Goal: Task Accomplishment & Management: Manage account settings

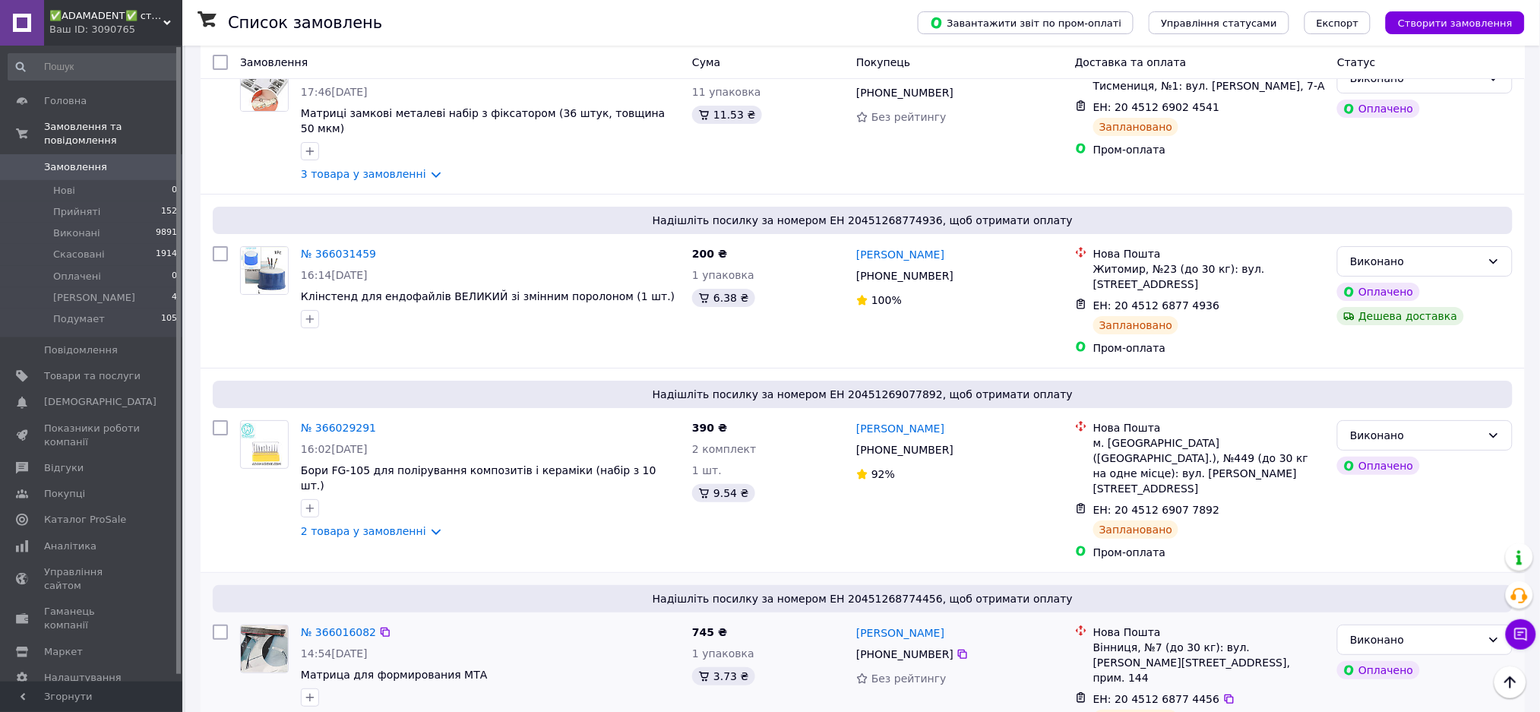
scroll to position [1620, 0]
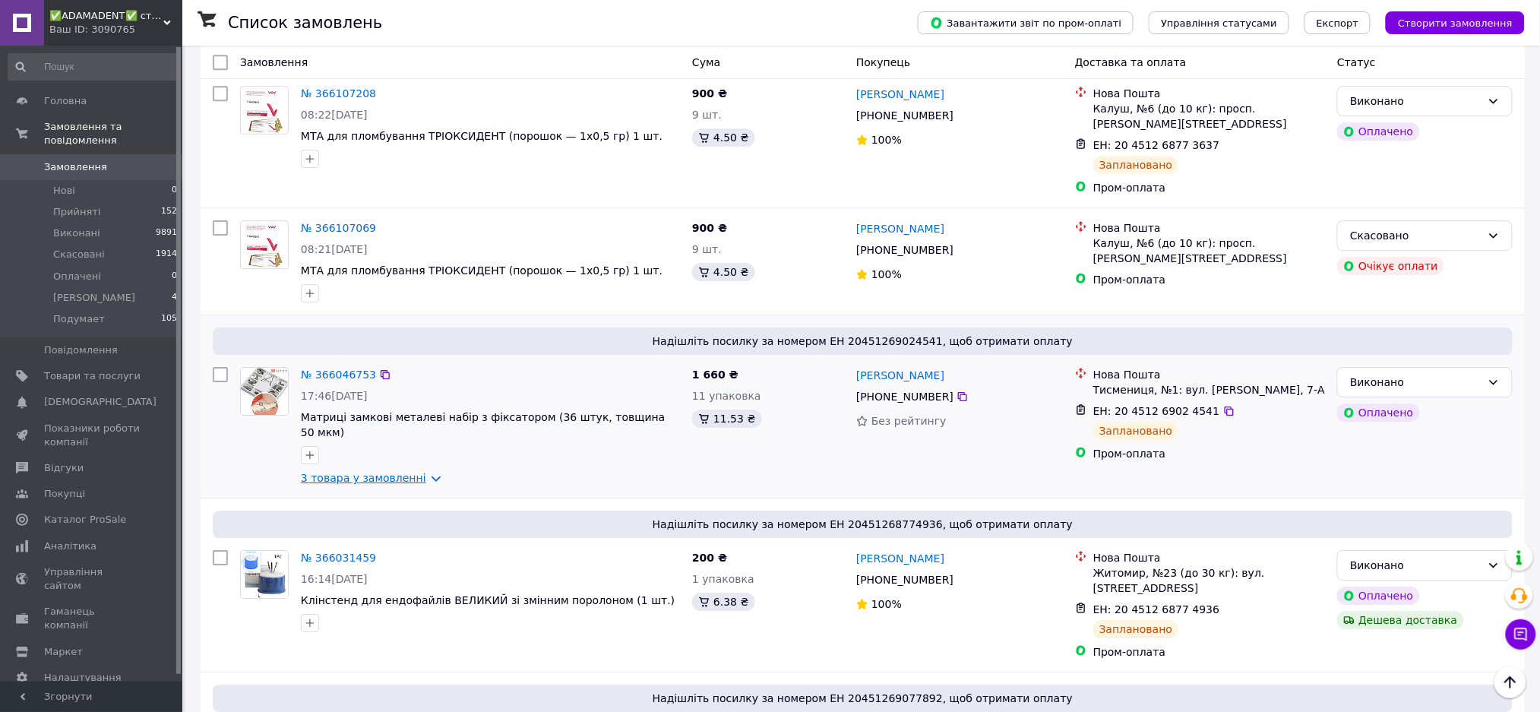
click at [389, 472] on link "3 товара у замовленні" at bounding box center [363, 478] width 125 height 12
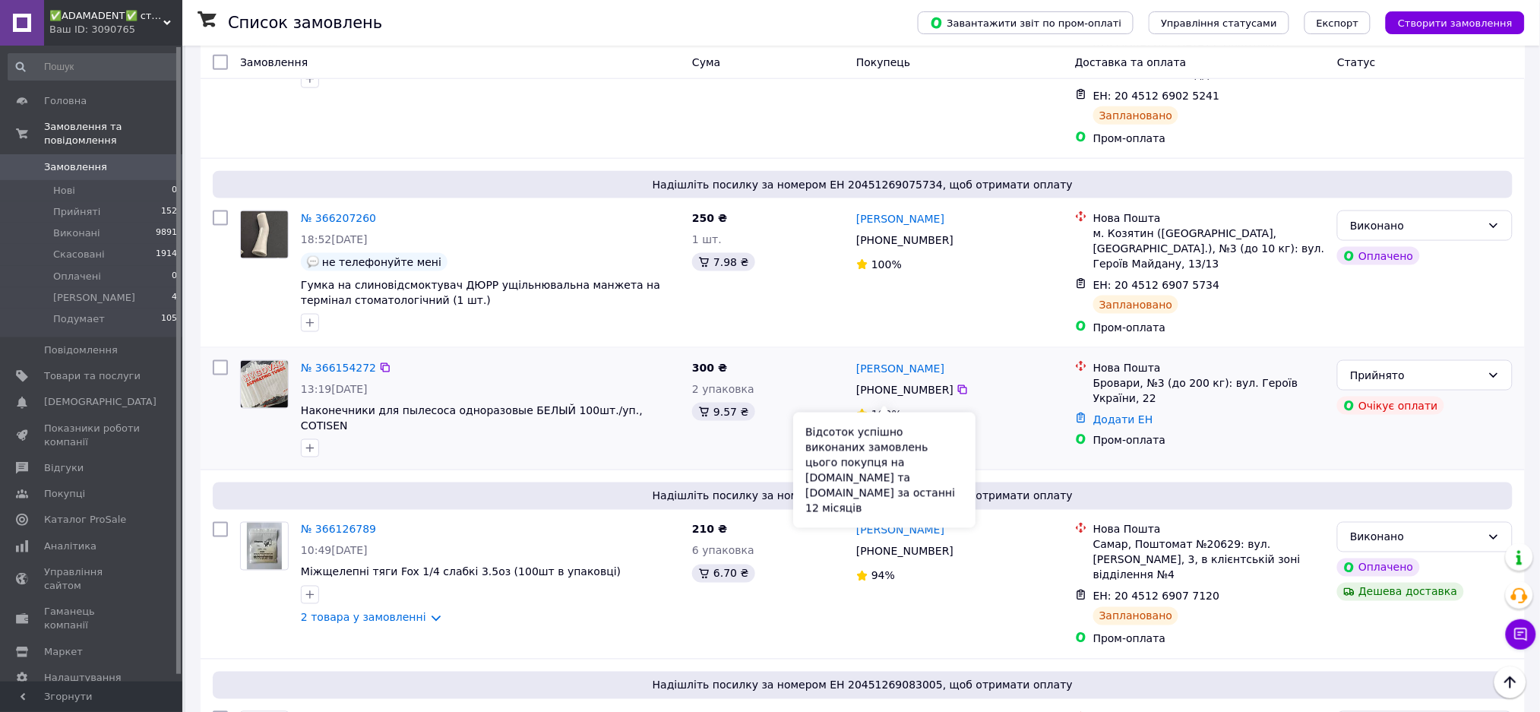
scroll to position [810, 0]
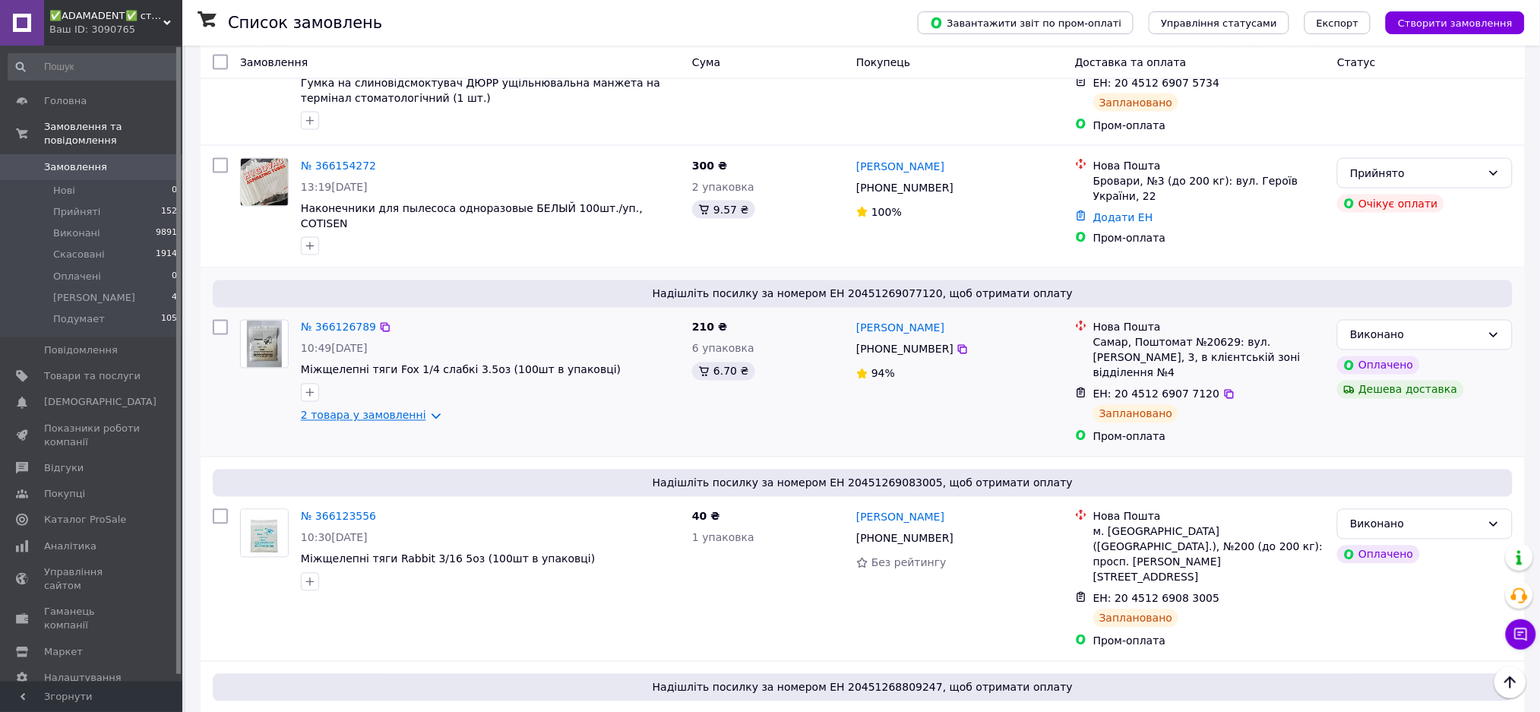
click at [380, 409] on link "2 товара у замовленні" at bounding box center [363, 415] width 125 height 12
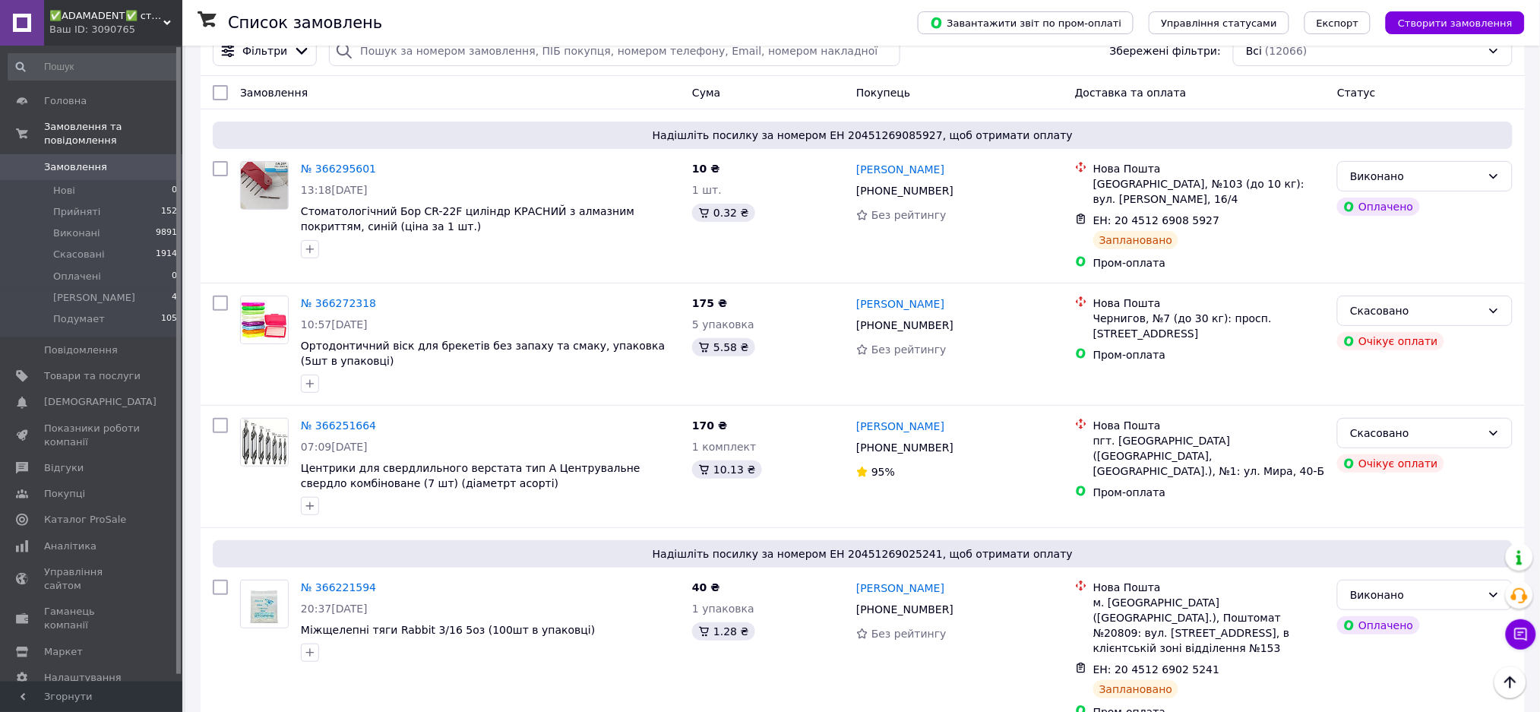
scroll to position [0, 0]
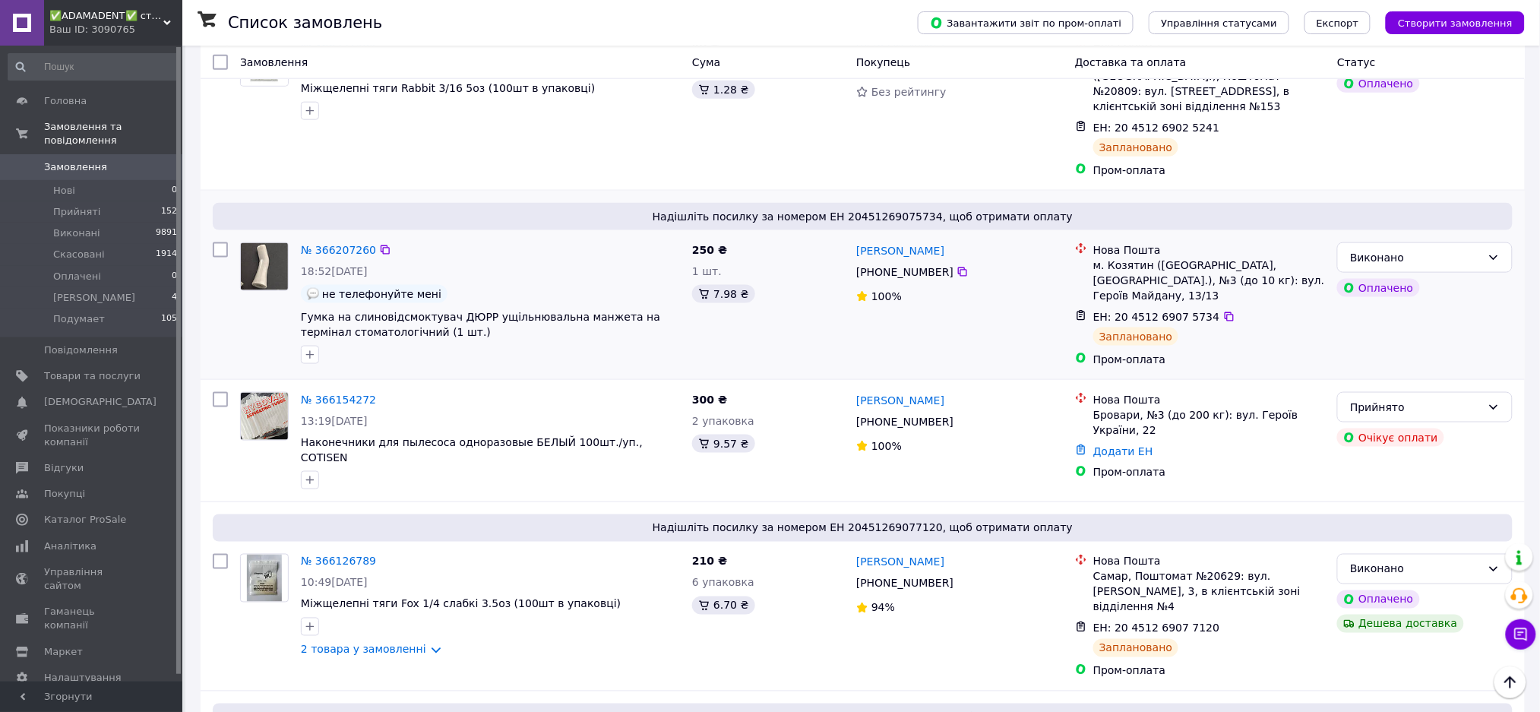
scroll to position [608, 0]
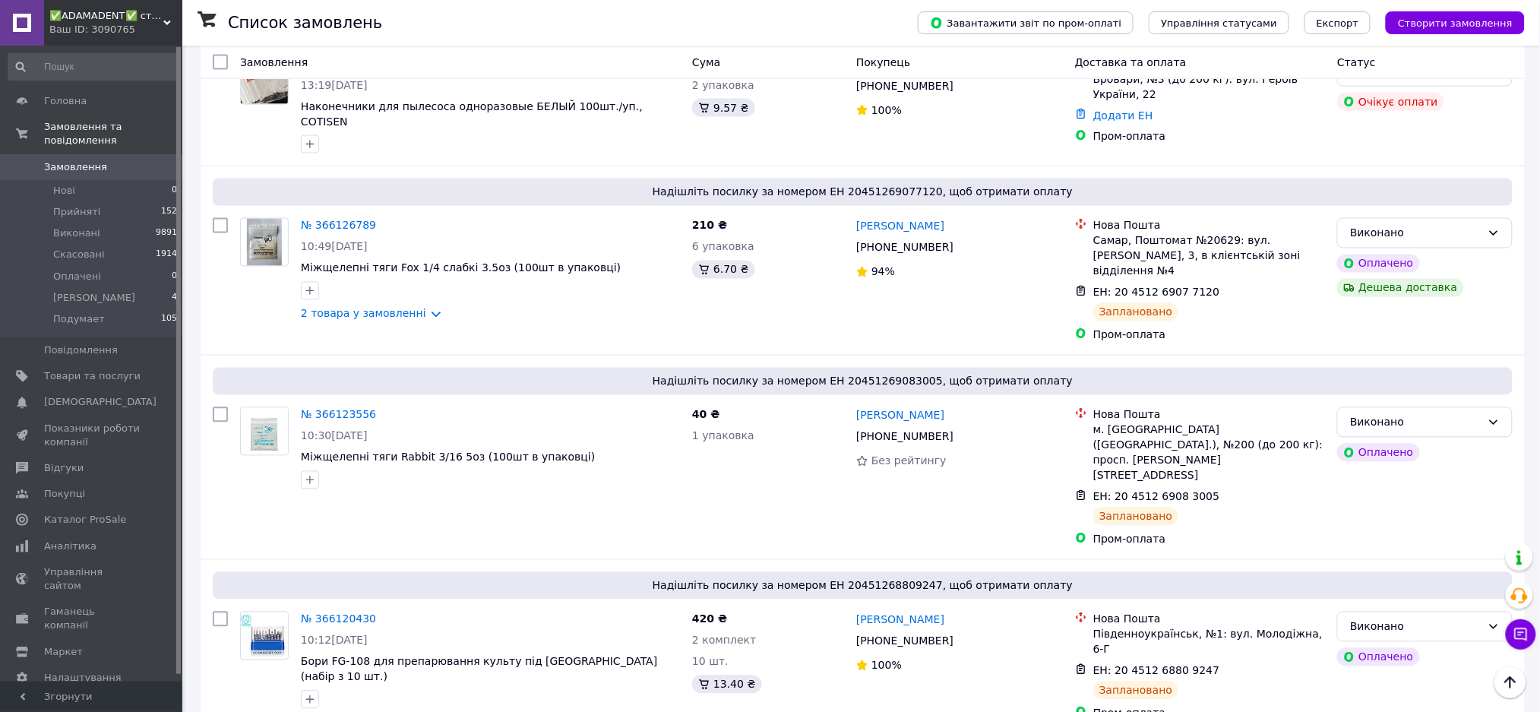
scroll to position [1114, 0]
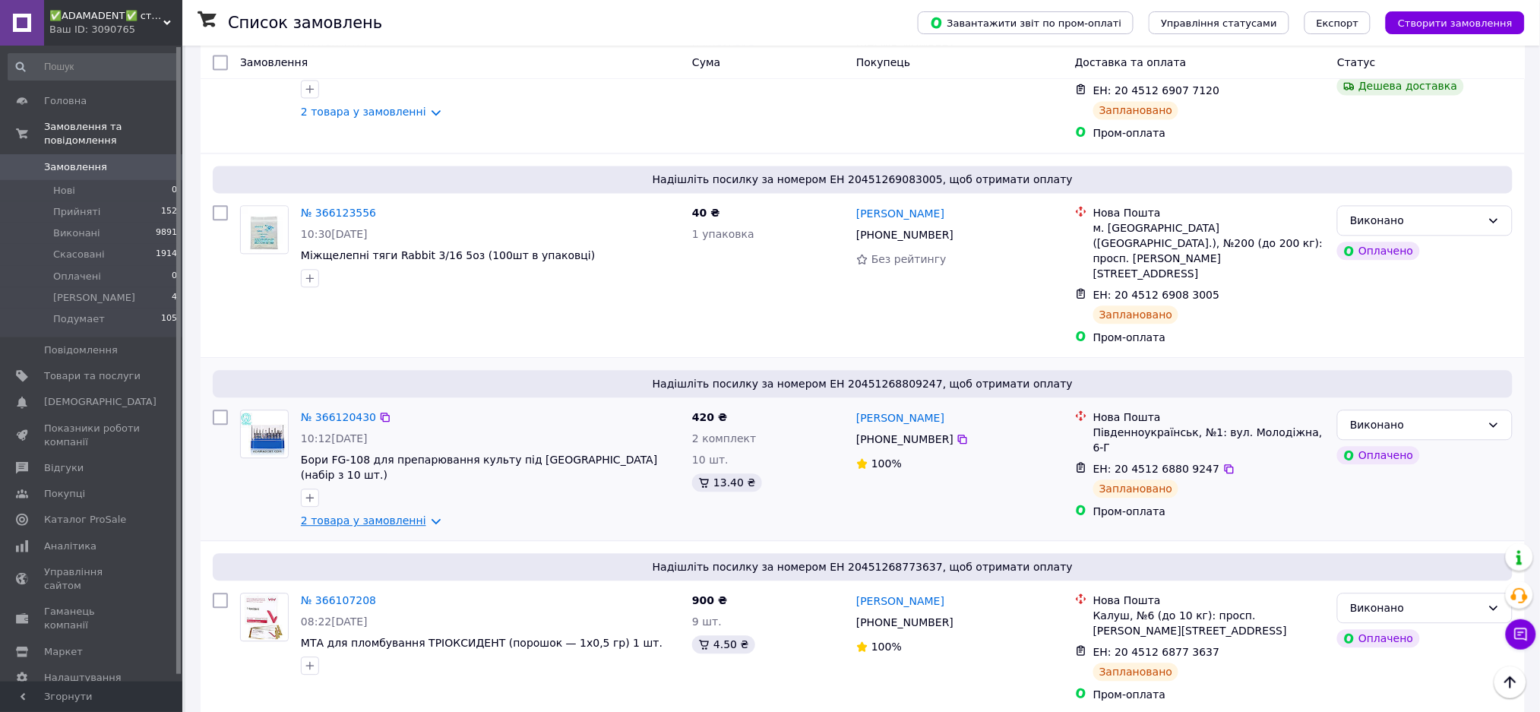
click at [370, 514] on link "2 товара у замовленні" at bounding box center [363, 520] width 125 height 12
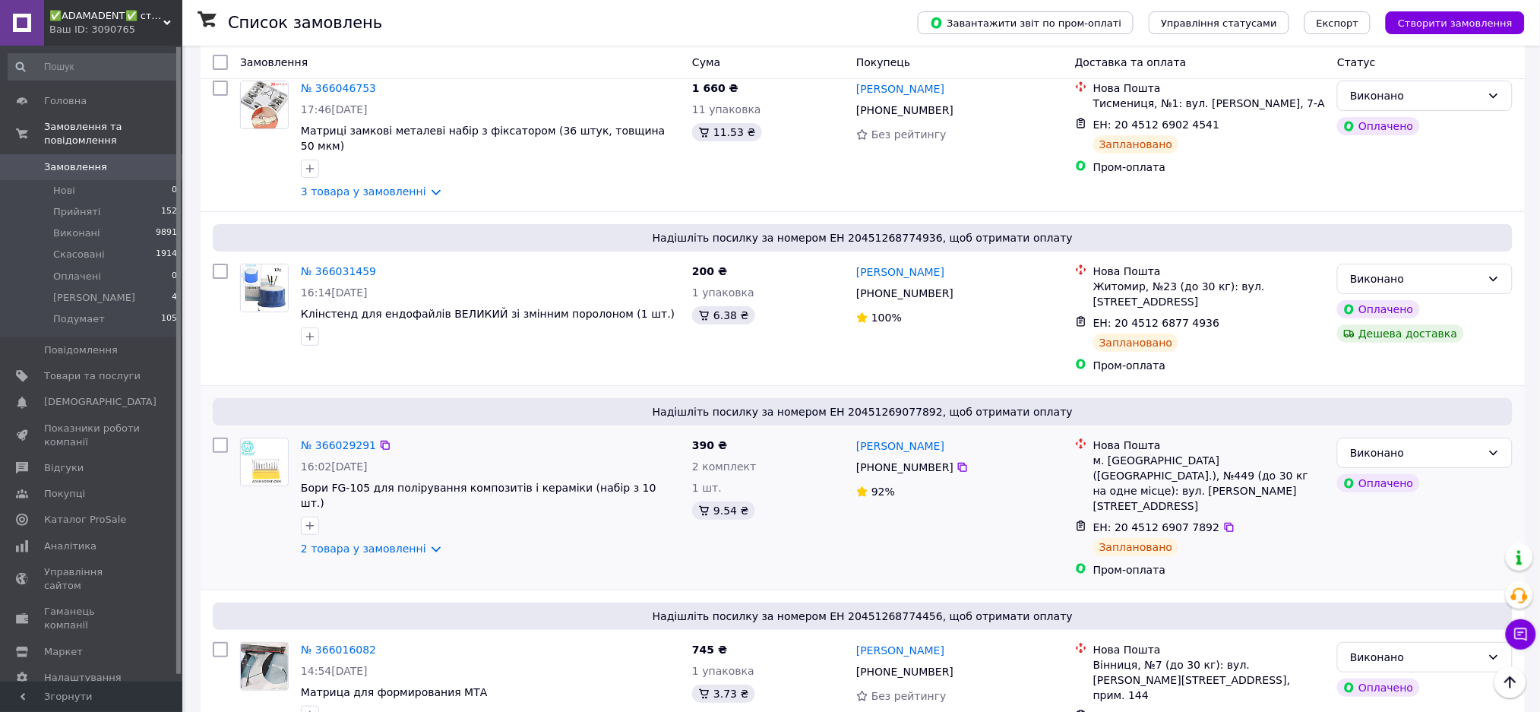
scroll to position [2127, 0]
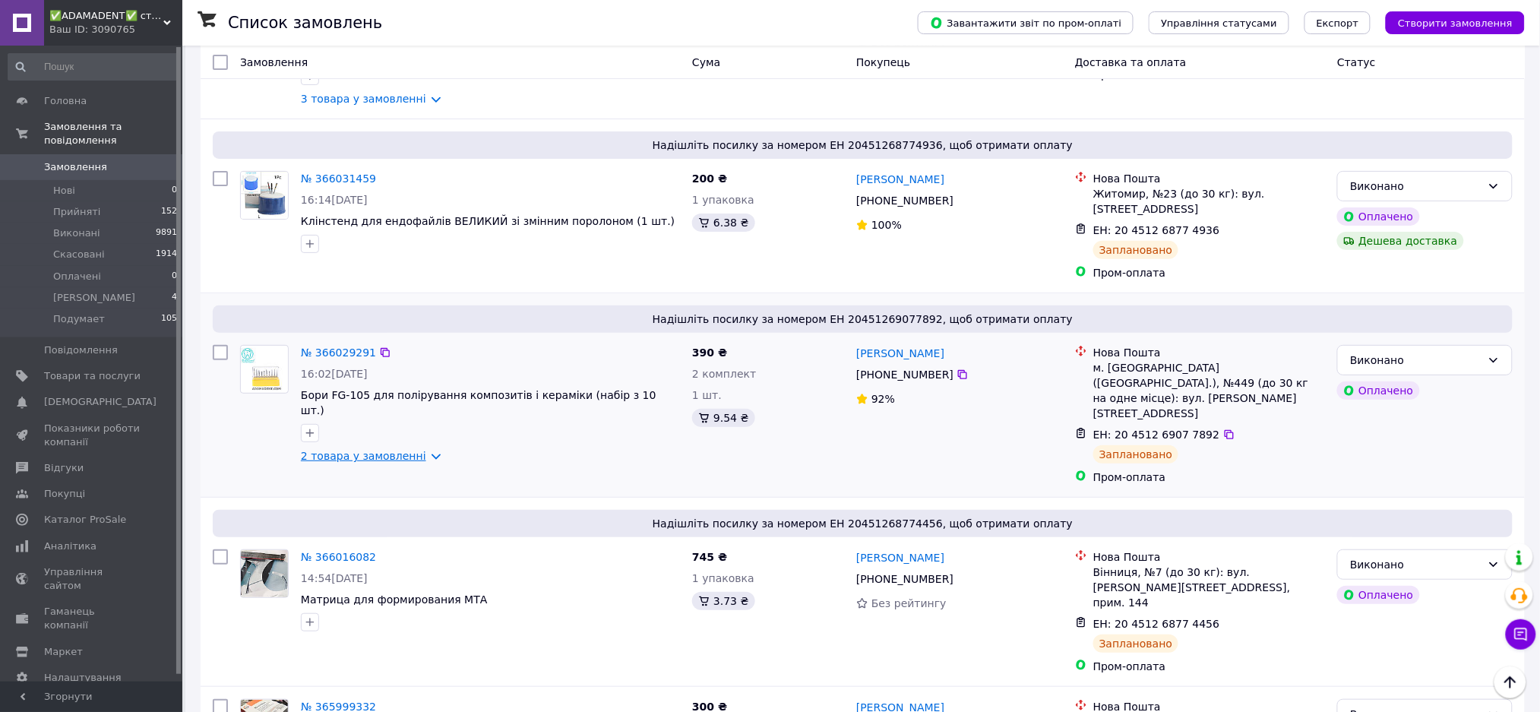
click at [390, 450] on link "2 товара у замовленні" at bounding box center [363, 456] width 125 height 12
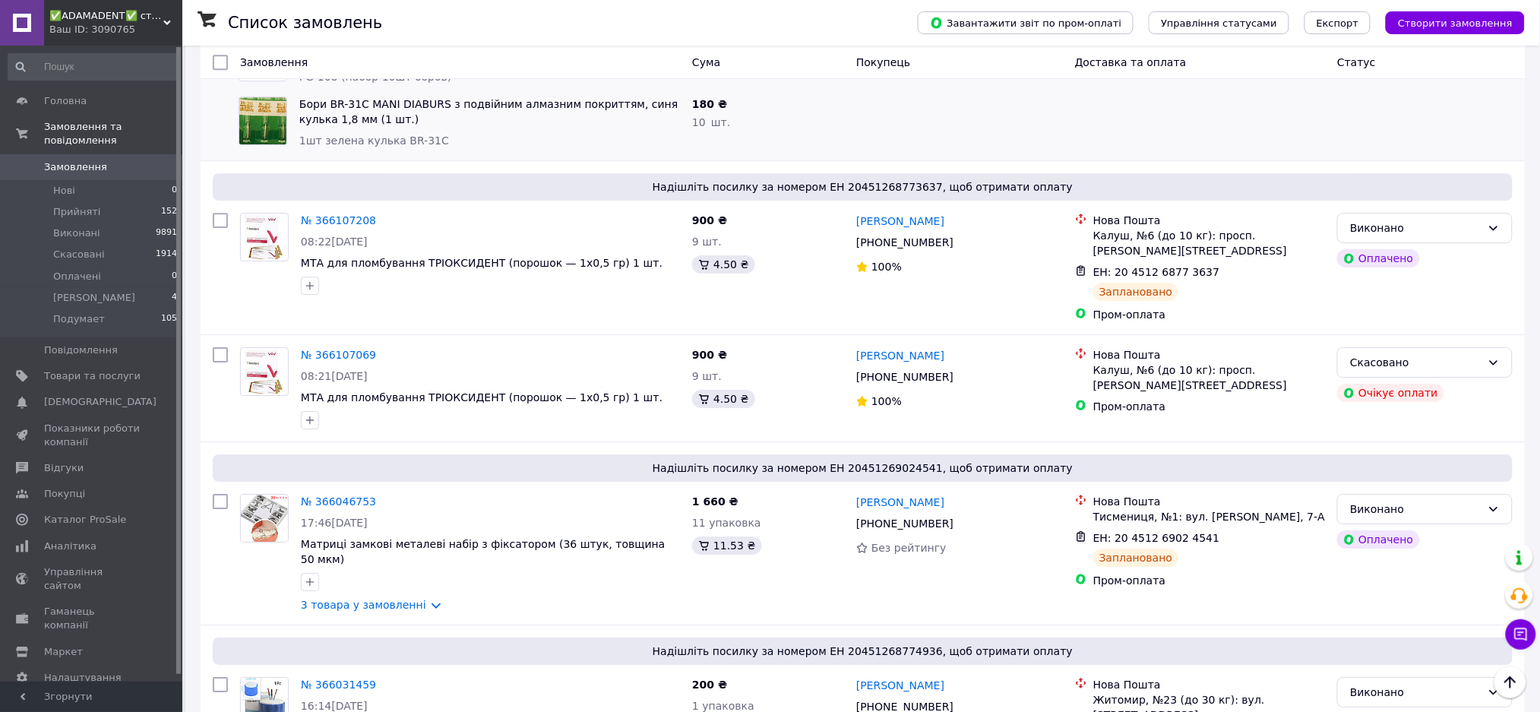
scroll to position [1620, 0]
click at [393, 599] on link "3 товара у замовленні" at bounding box center [363, 605] width 125 height 12
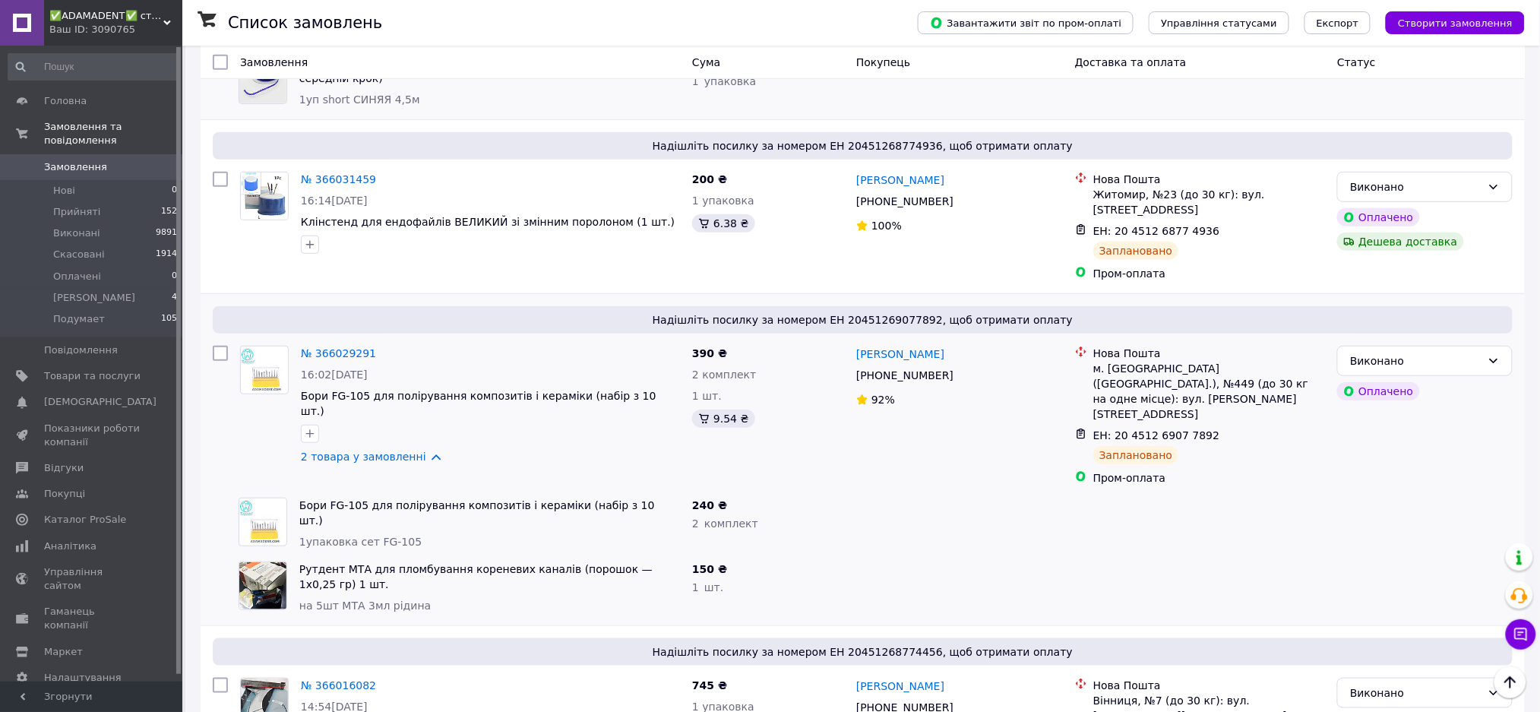
scroll to position [2621, 0]
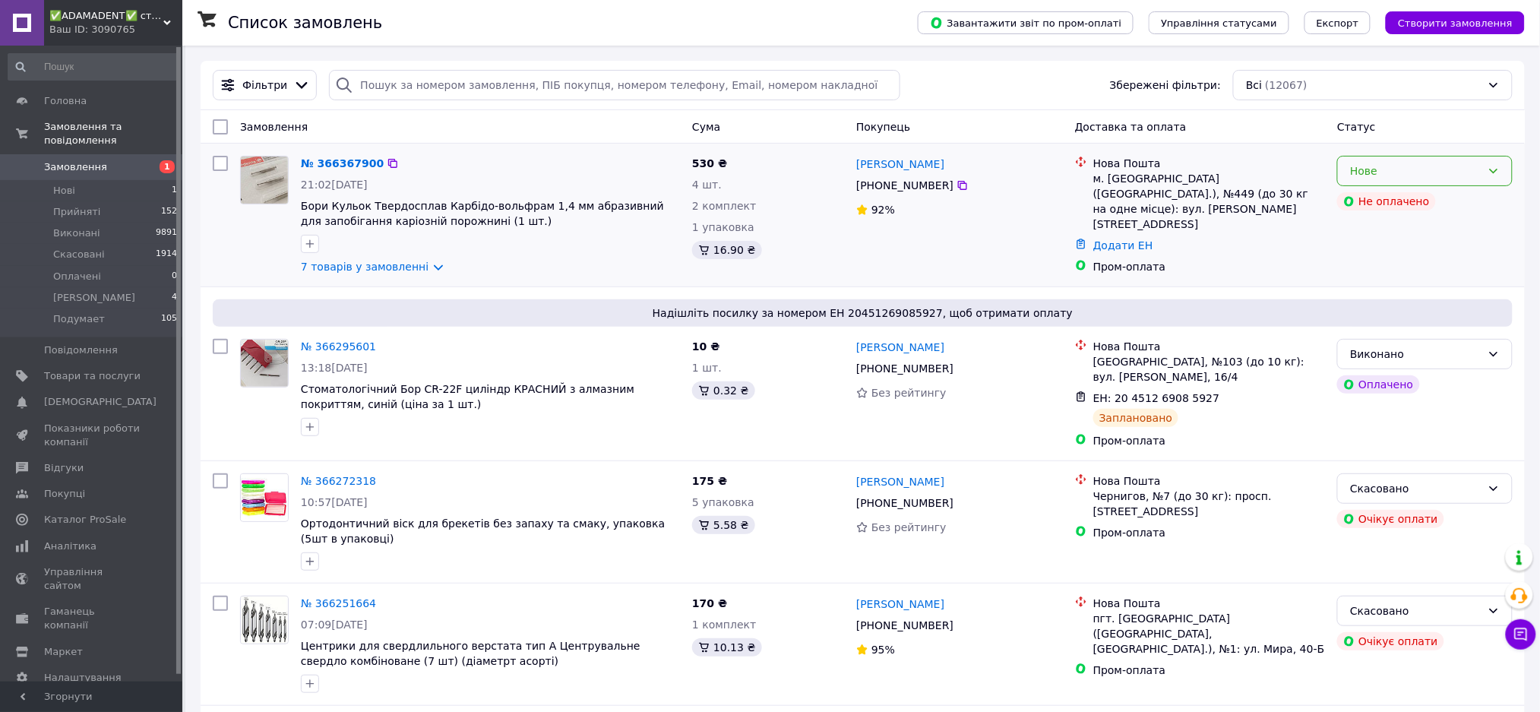
click at [1480, 178] on div "Нове" at bounding box center [1415, 171] width 131 height 17
click at [1446, 204] on li "Прийнято" at bounding box center [1425, 204] width 174 height 27
click at [384, 264] on link "7 товарів у замовленні" at bounding box center [365, 267] width 128 height 12
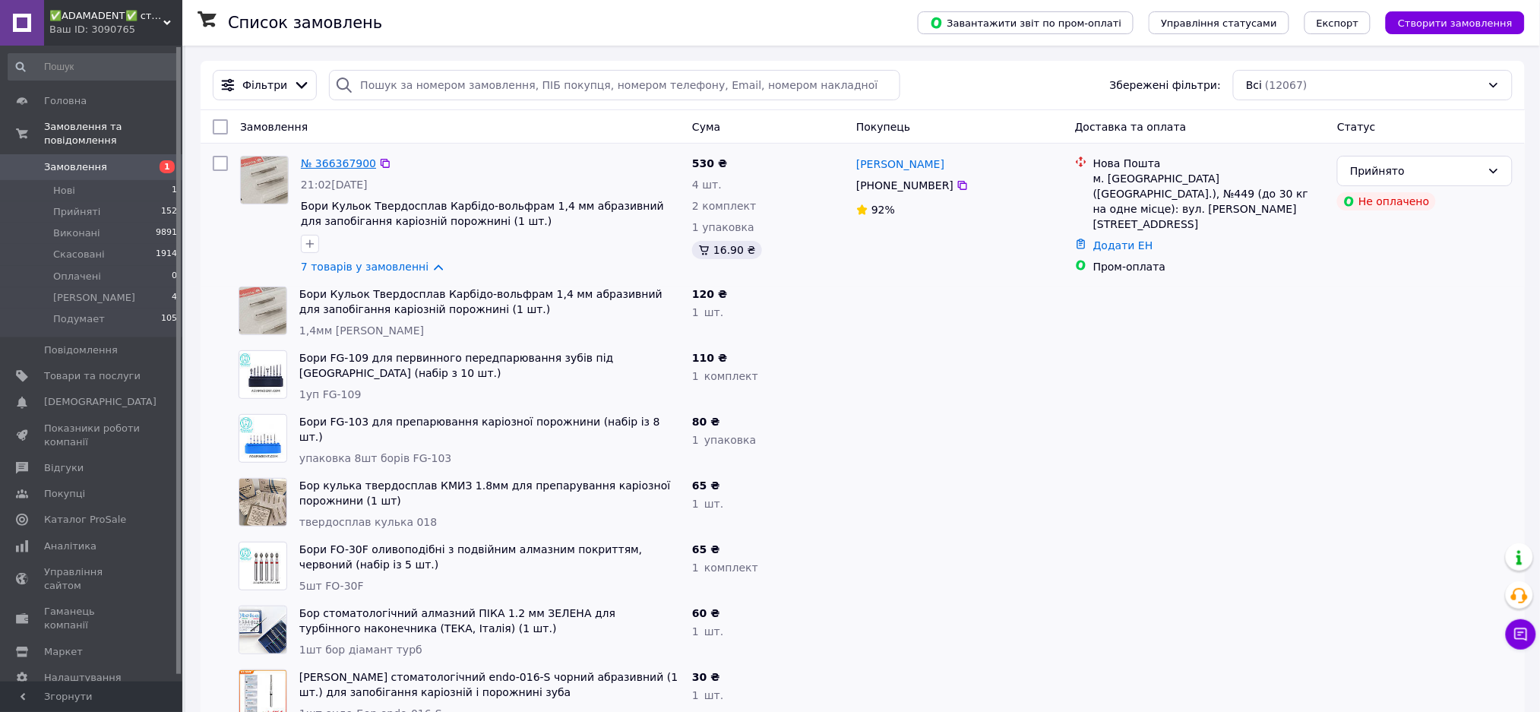
click at [336, 165] on link "№ 366367900" at bounding box center [338, 163] width 75 height 12
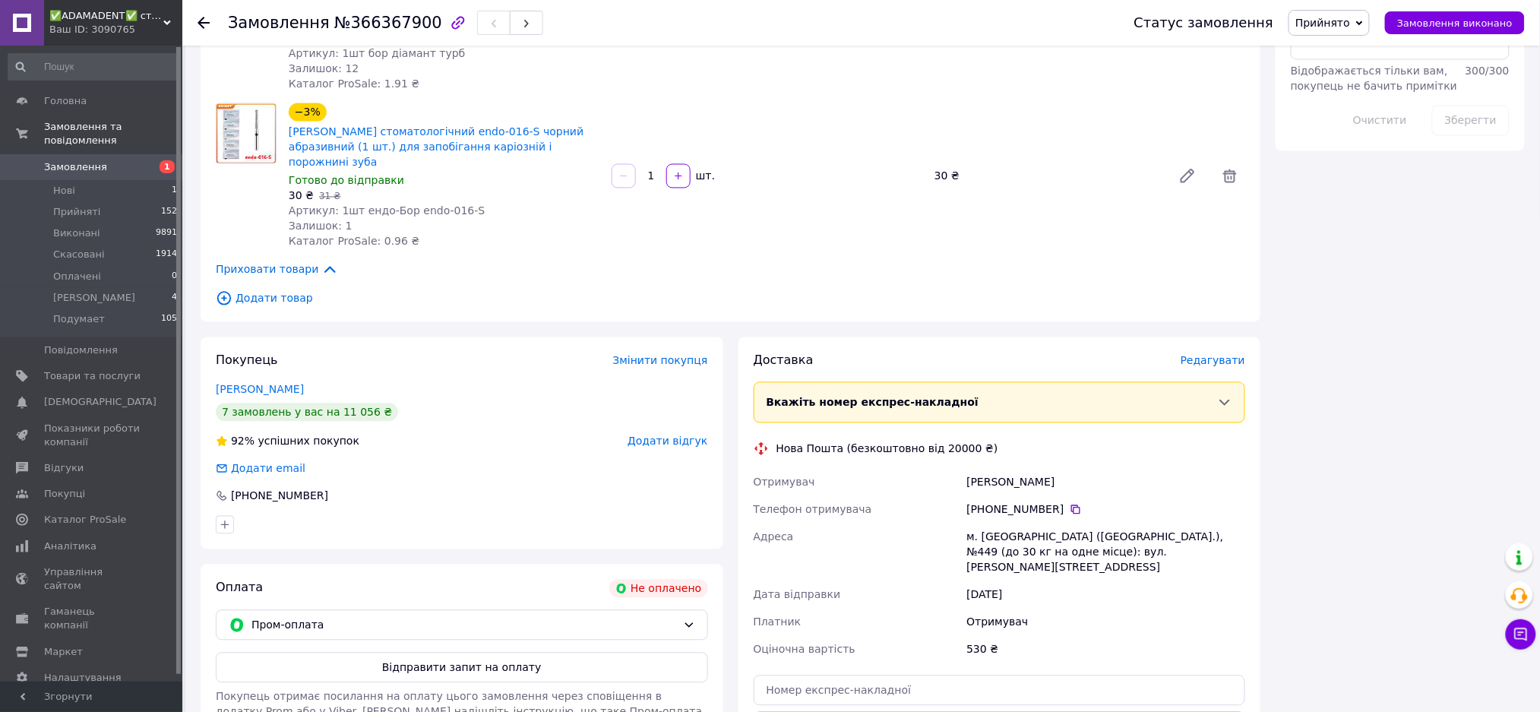
scroll to position [1162, 0]
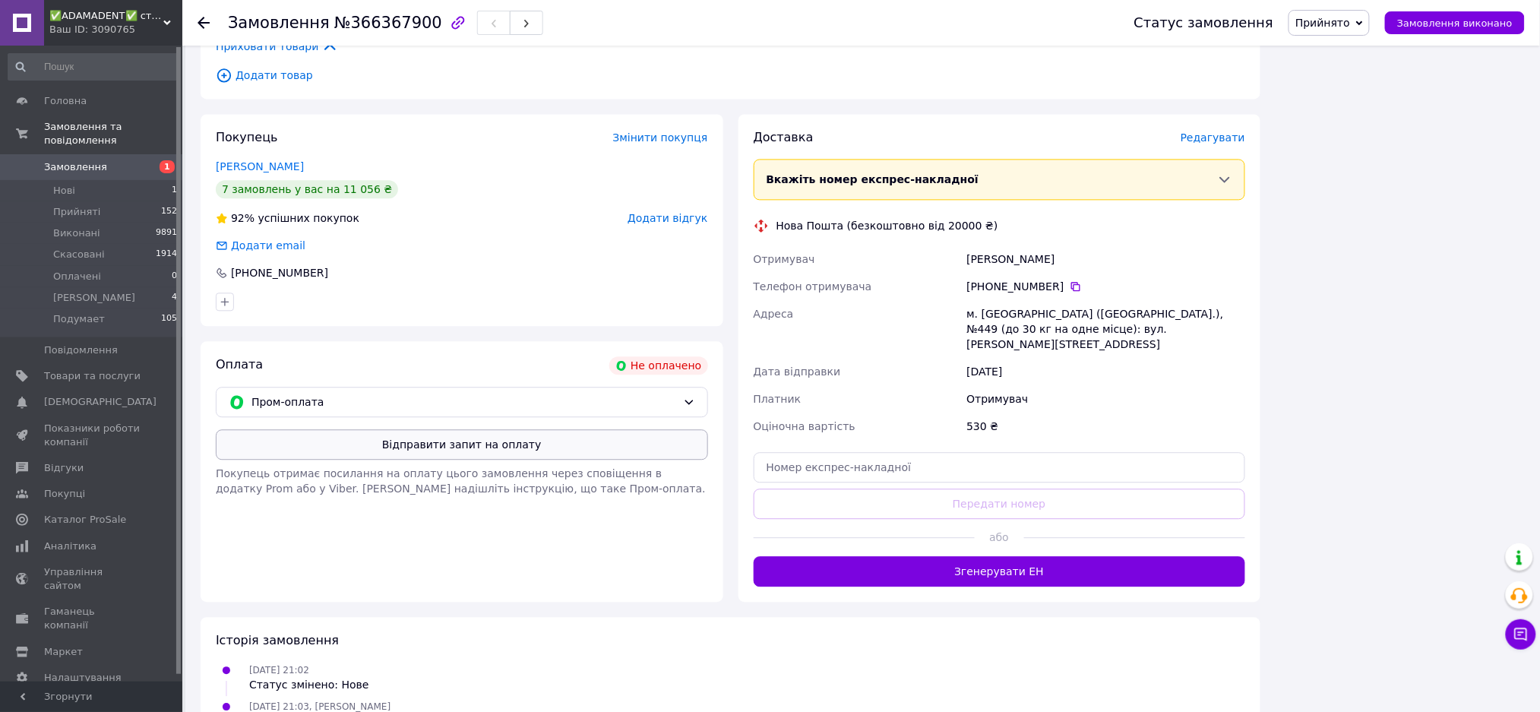
click at [477, 429] on button "Відправити запит на оплату" at bounding box center [462, 444] width 492 height 30
click at [92, 160] on span "Замовлення" at bounding box center [75, 167] width 63 height 14
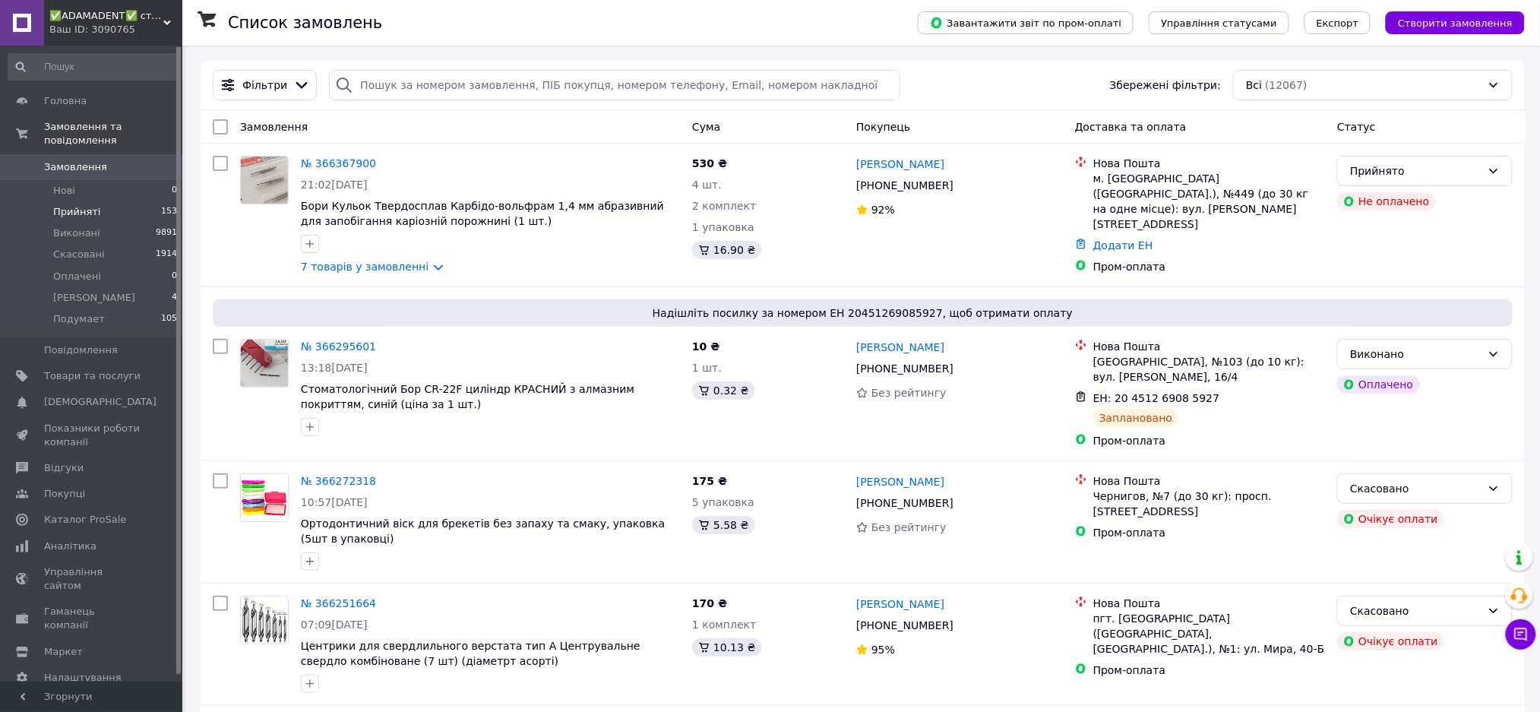
click at [76, 205] on span "Прийняті" at bounding box center [76, 212] width 47 height 14
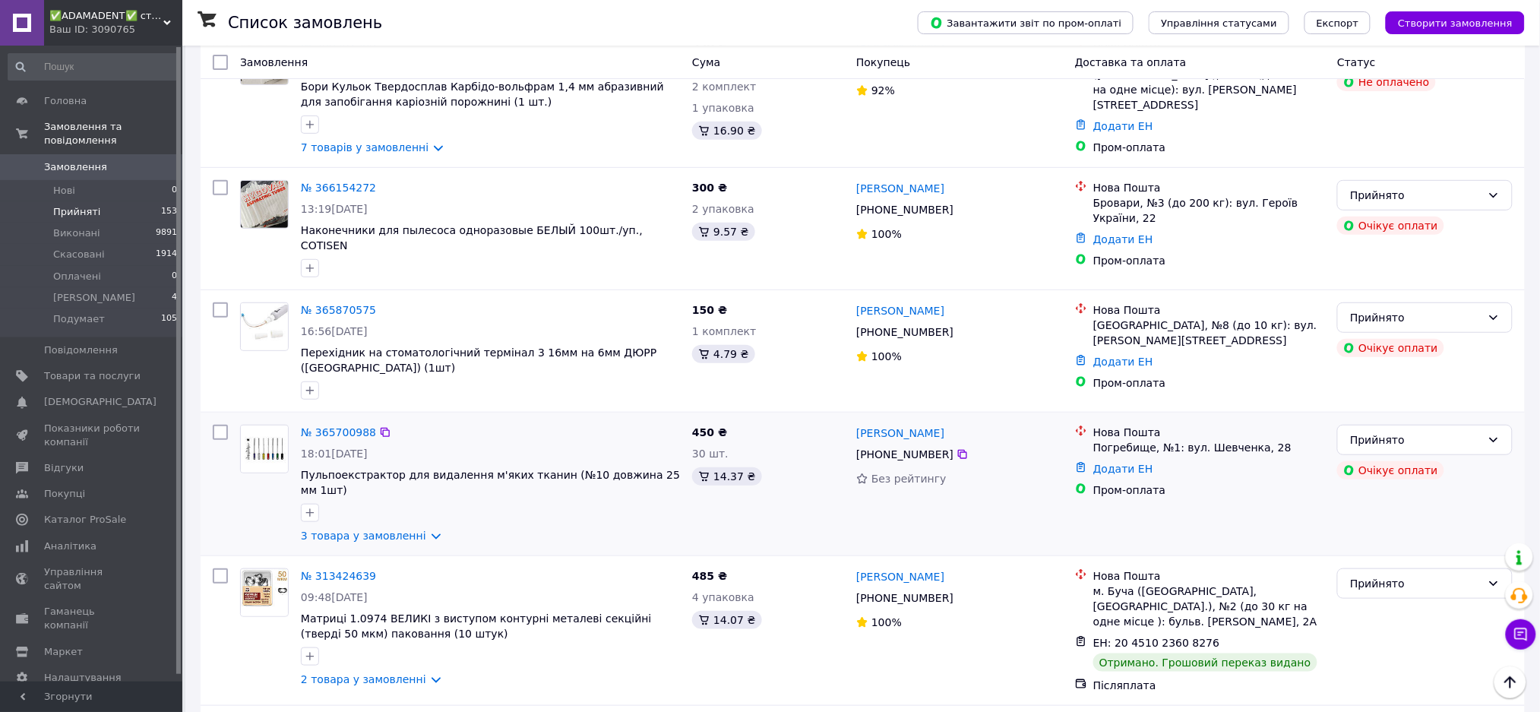
scroll to position [202, 0]
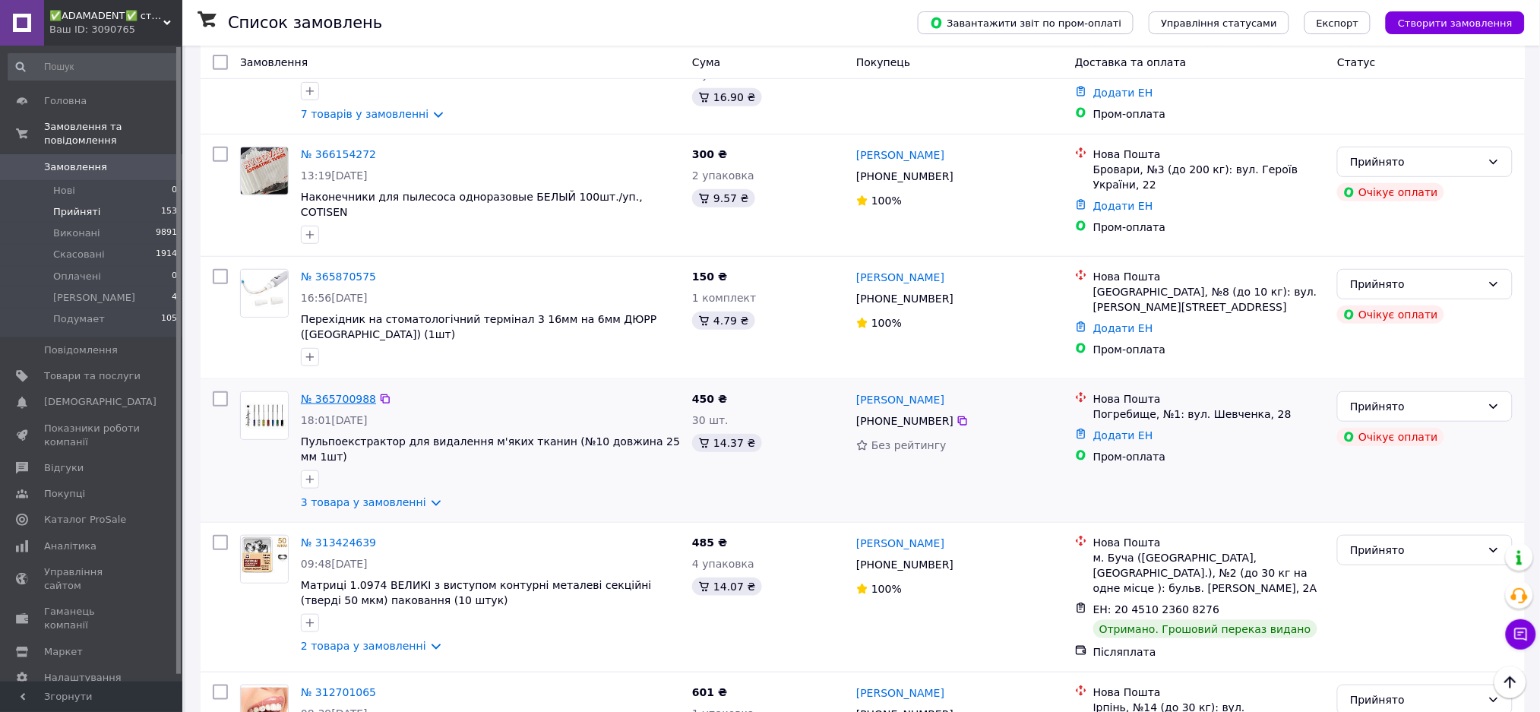
click at [323, 393] on link "№ 365700988" at bounding box center [338, 399] width 75 height 12
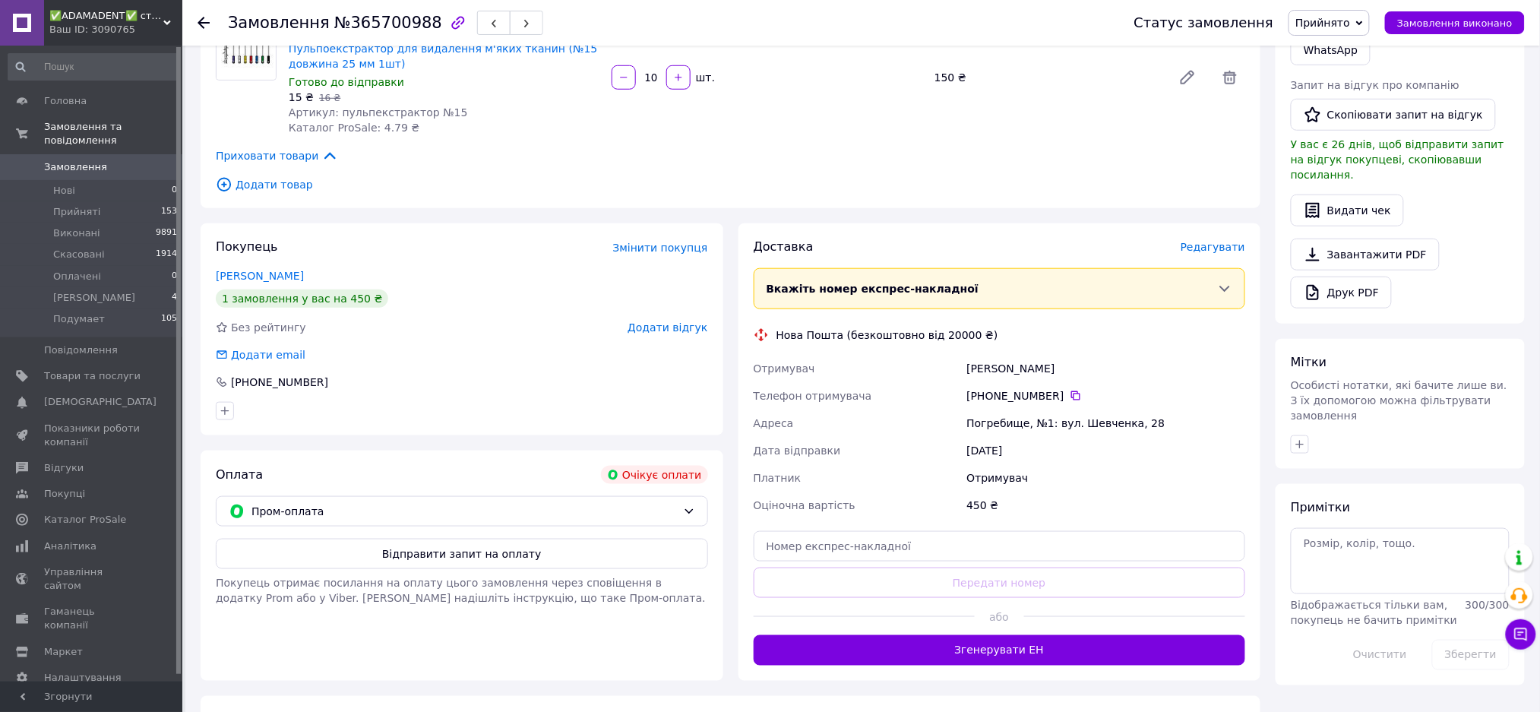
scroll to position [506, 0]
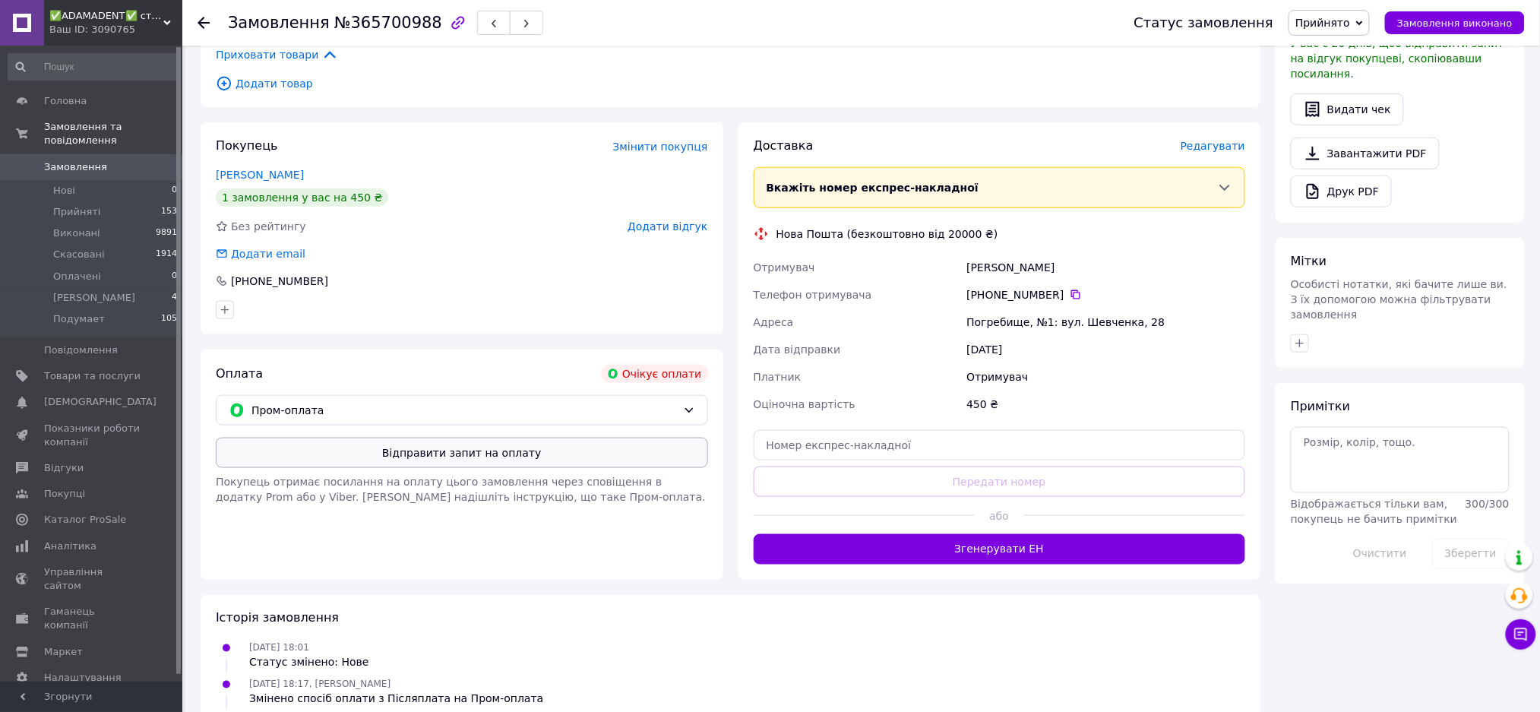
click at [459, 459] on button "Відправити запит на оплату" at bounding box center [462, 453] width 492 height 30
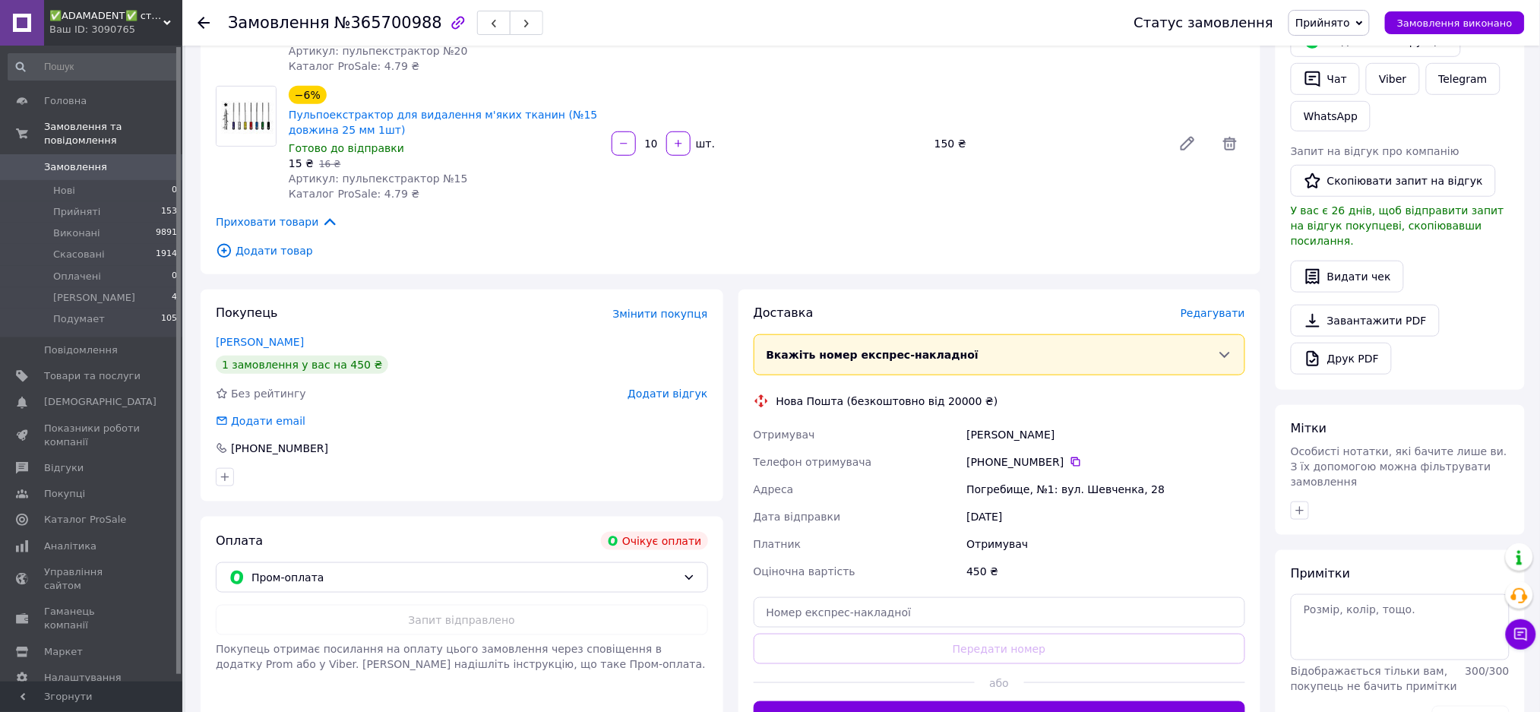
scroll to position [405, 0]
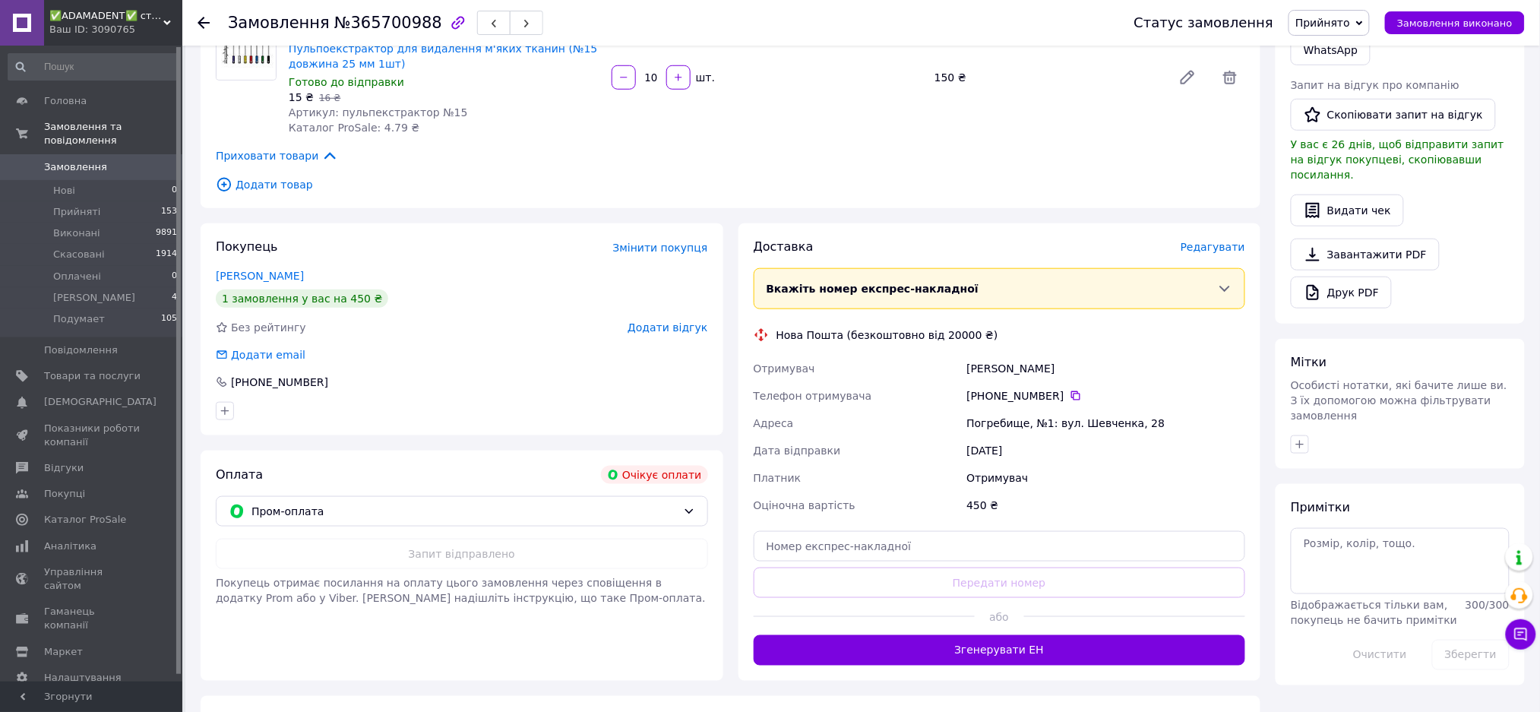
click at [1332, 17] on span "Прийнято" at bounding box center [1322, 23] width 55 height 12
click at [1338, 71] on li "Скасовано" at bounding box center [1337, 76] width 97 height 23
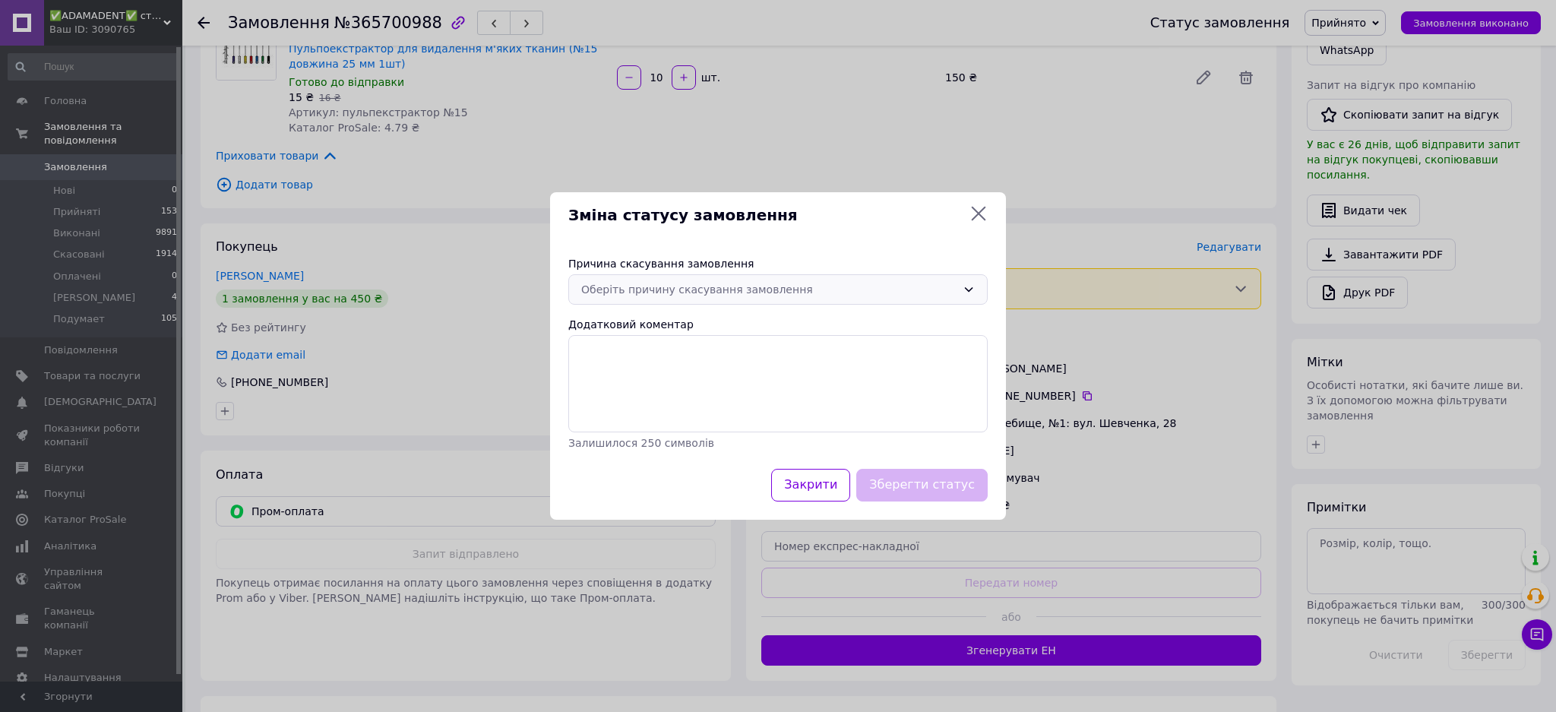
click at [709, 289] on div "Оберіть причину скасування замовлення" at bounding box center [768, 289] width 375 height 17
click at [663, 384] on li "Оплата не надійшла" at bounding box center [778, 377] width 418 height 27
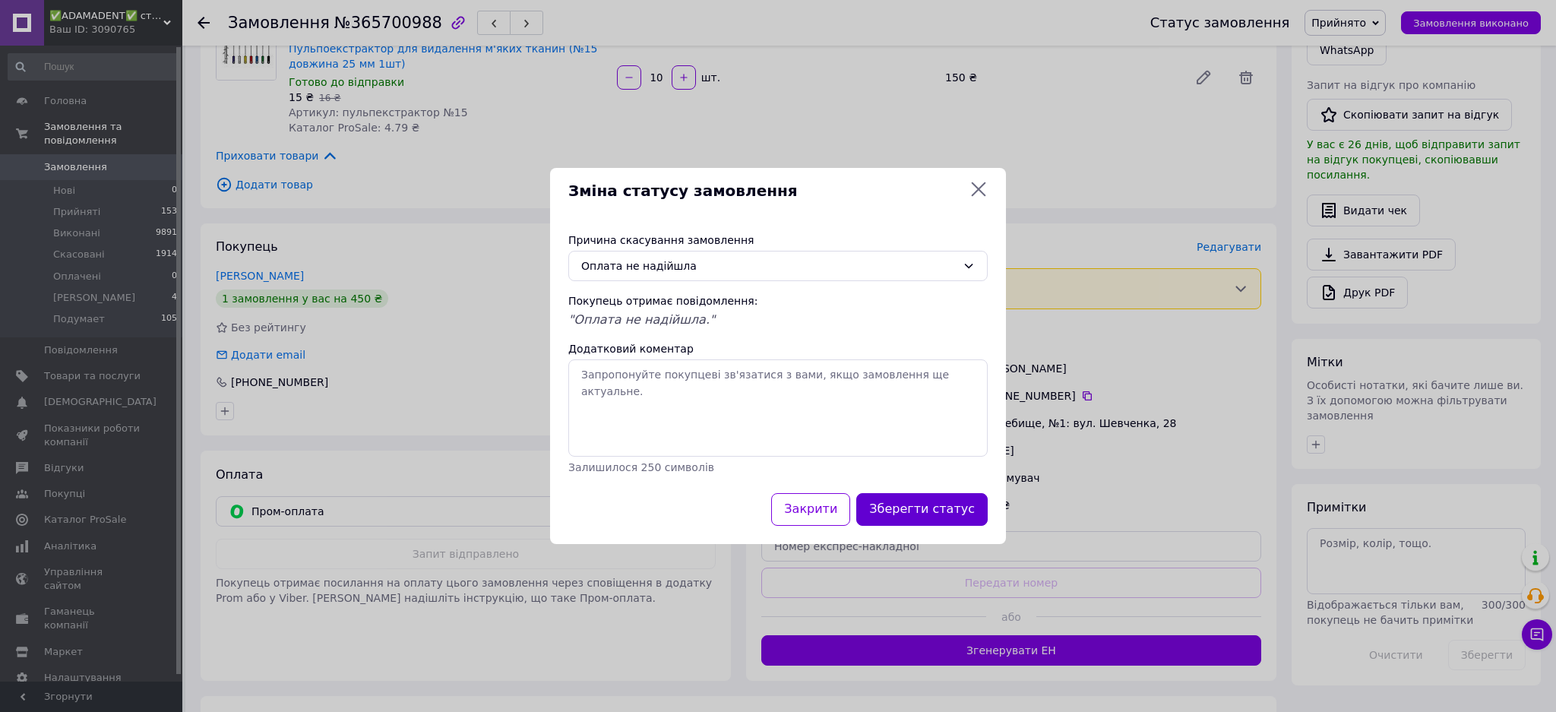
click at [944, 515] on button "Зберегти статус" at bounding box center [921, 509] width 131 height 33
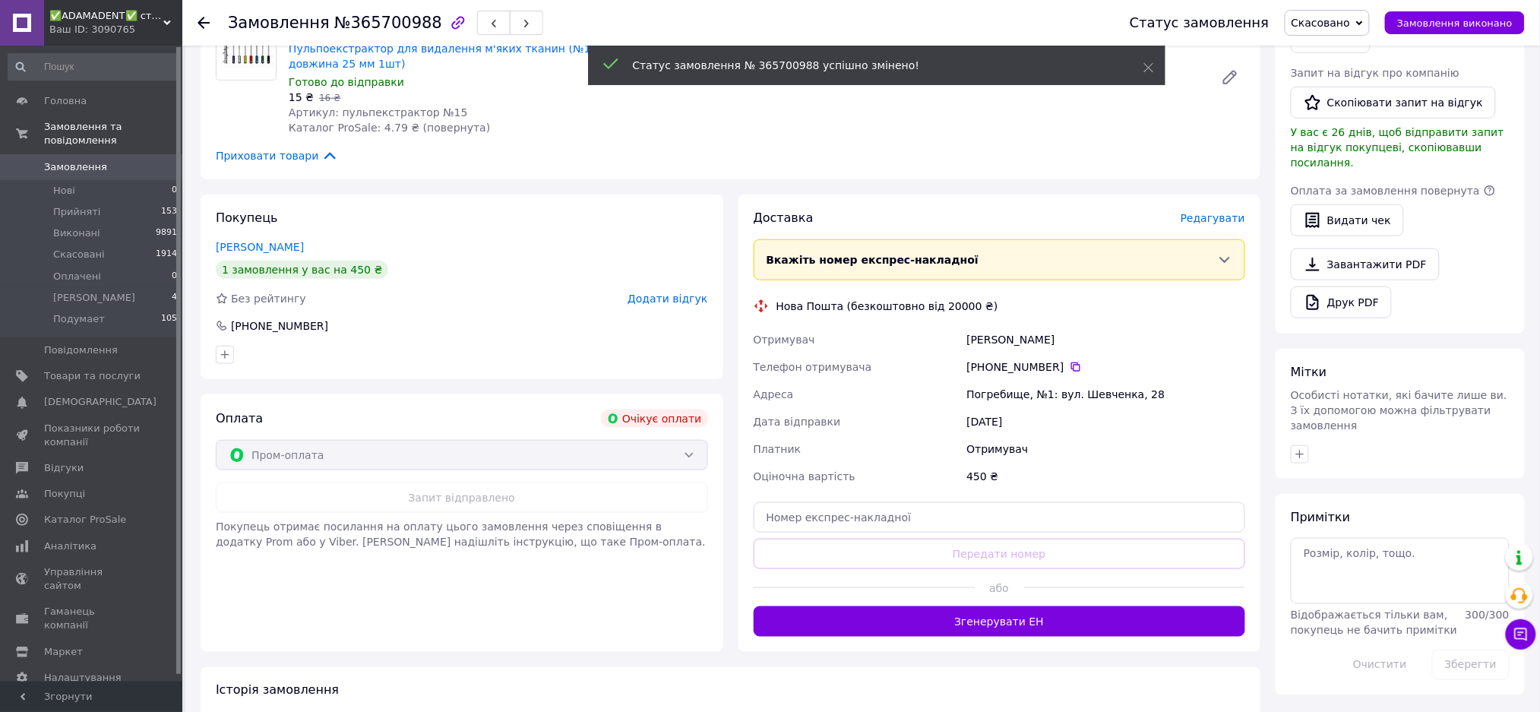
click at [74, 160] on span "Замовлення" at bounding box center [75, 167] width 63 height 14
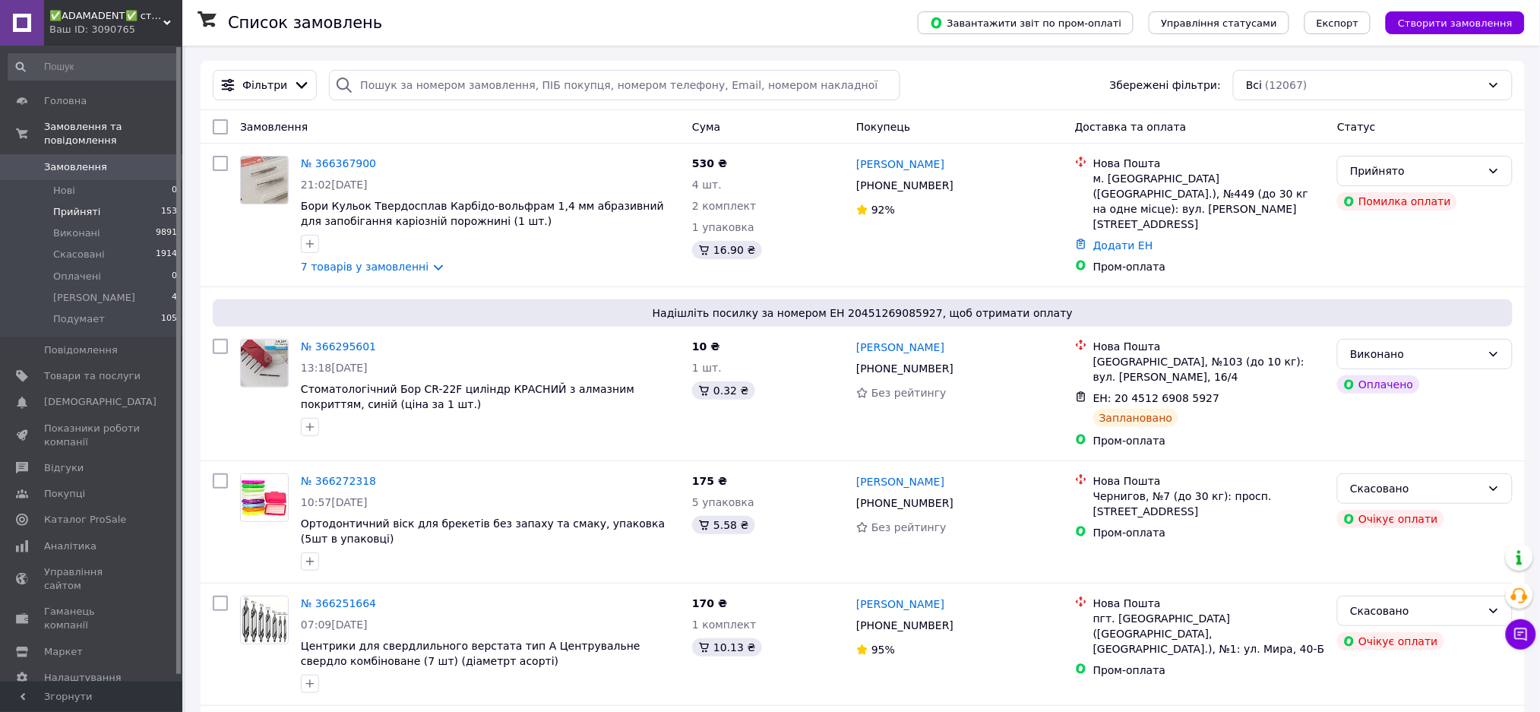
click at [87, 205] on span "Прийняті" at bounding box center [76, 212] width 47 height 14
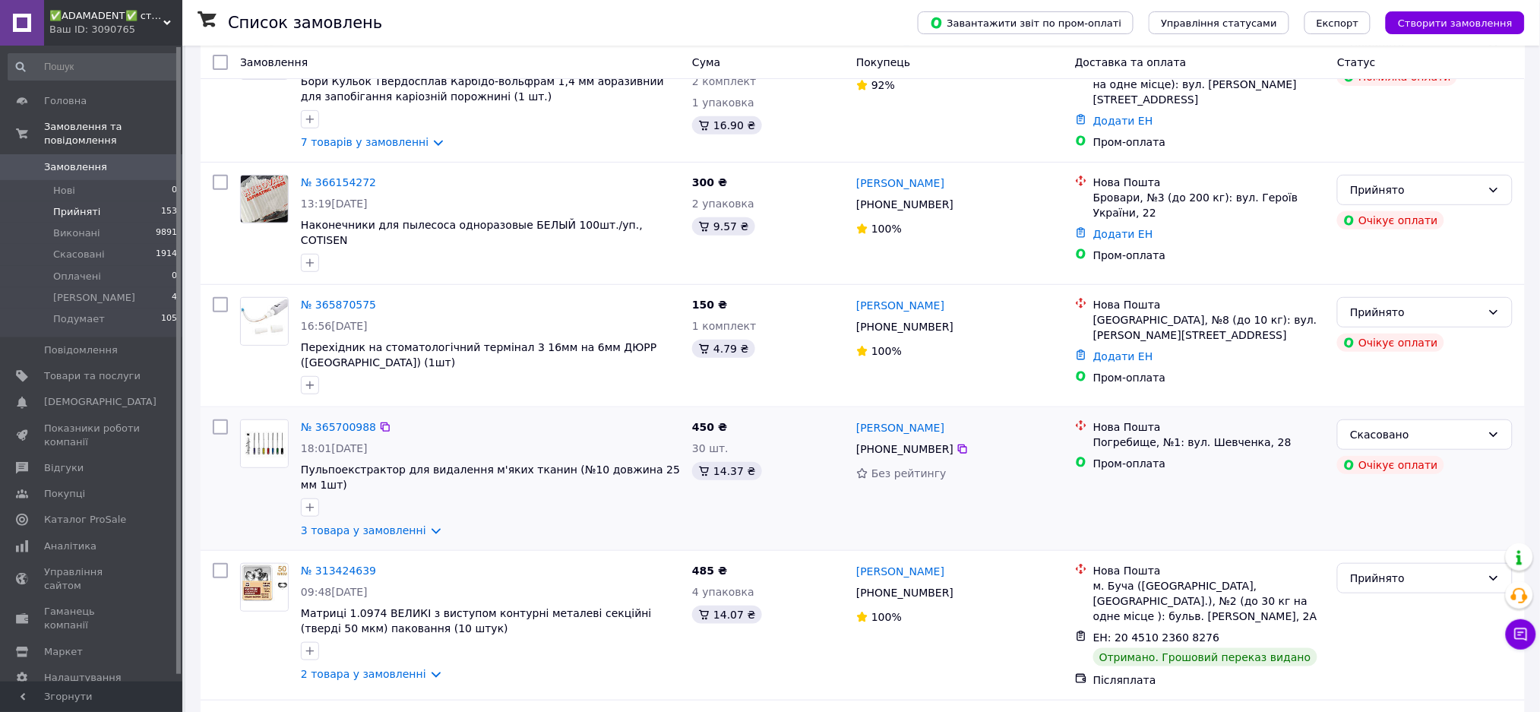
scroll to position [202, 0]
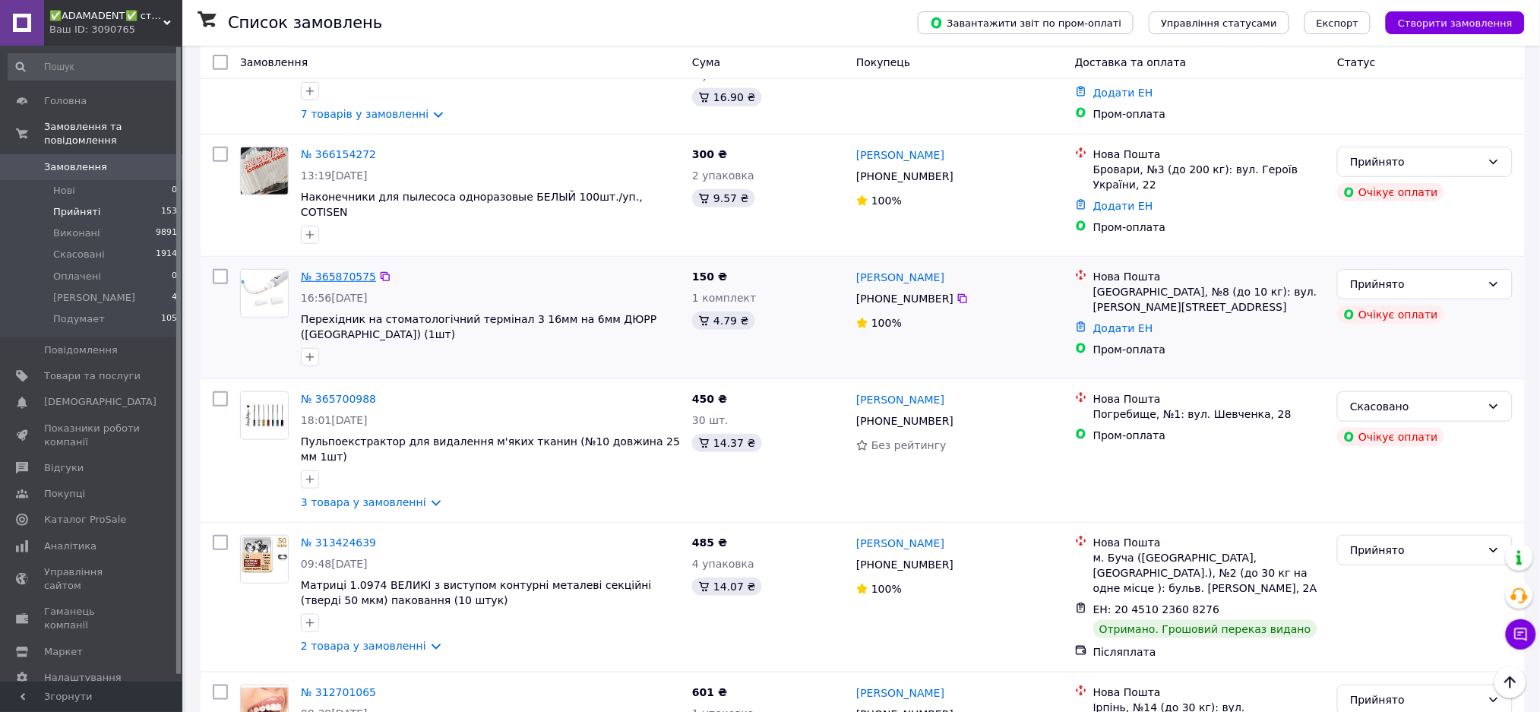
click at [339, 270] on link "№ 365870575" at bounding box center [338, 276] width 75 height 12
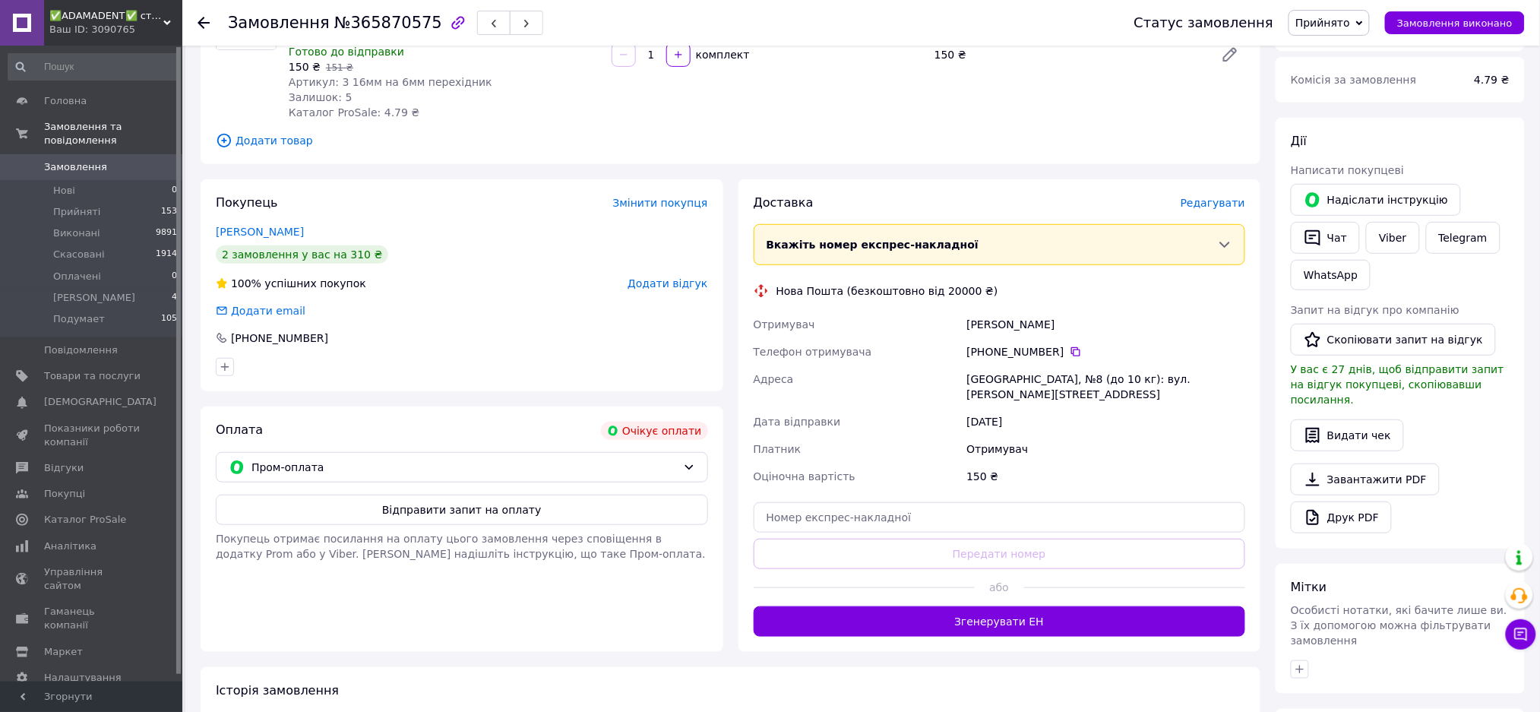
scroll to position [160, 0]
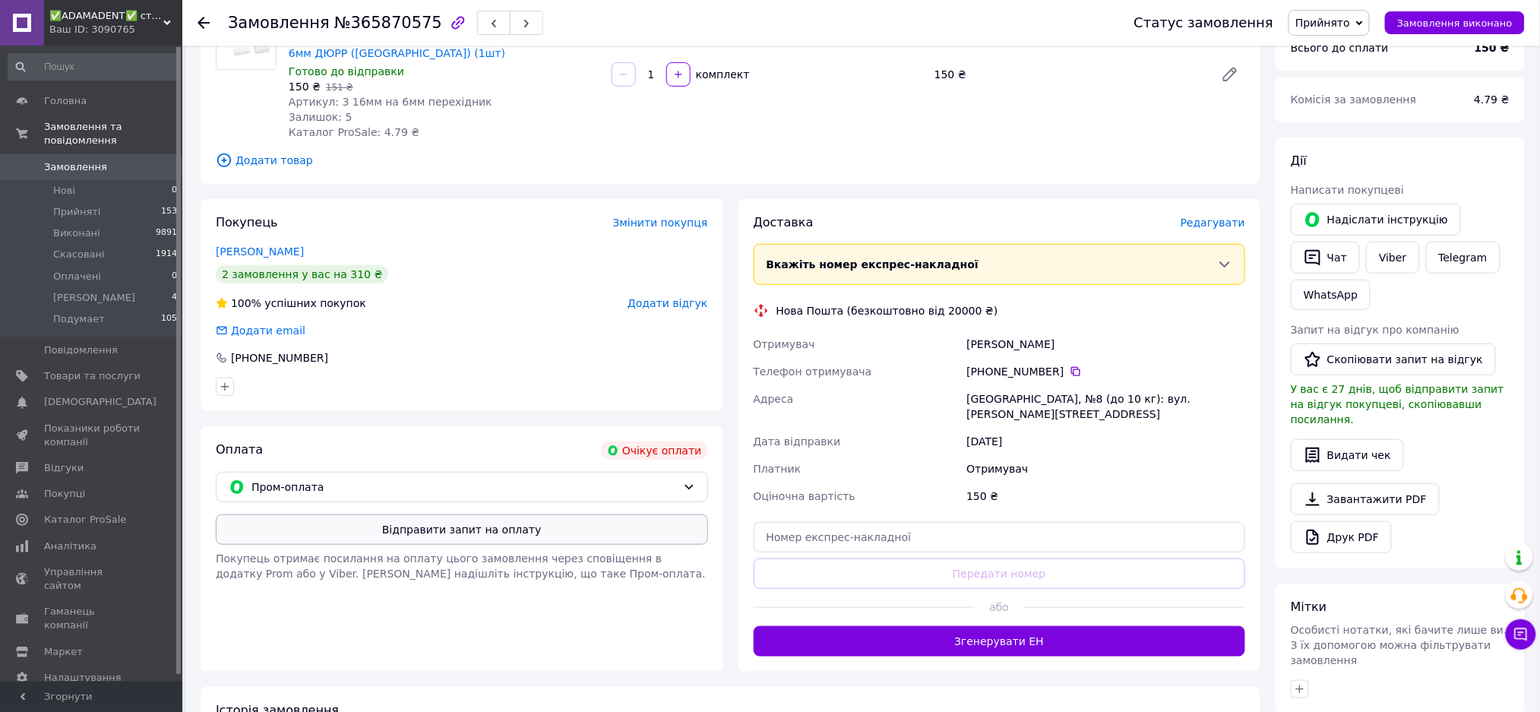
click at [477, 530] on button "Відправити запит на оплату" at bounding box center [462, 529] width 492 height 30
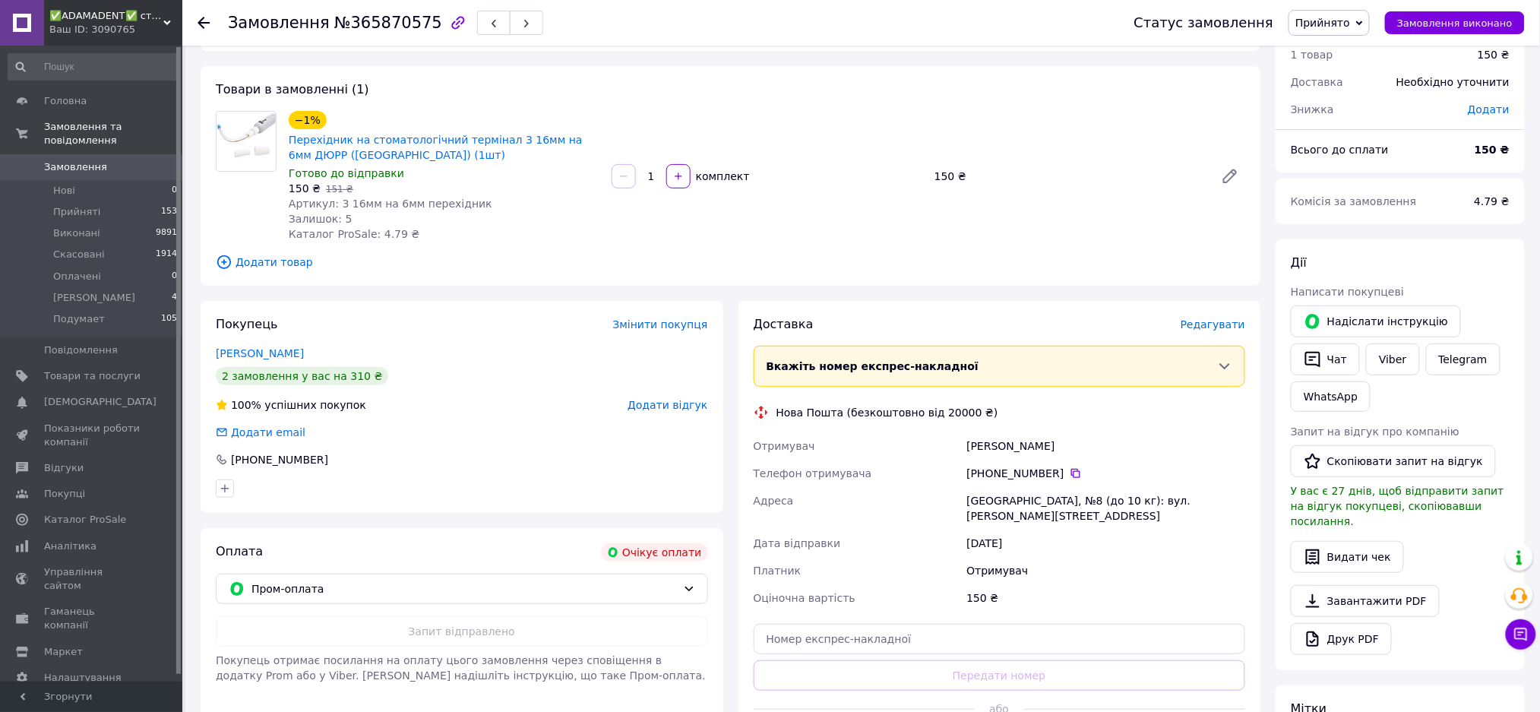
scroll to position [0, 0]
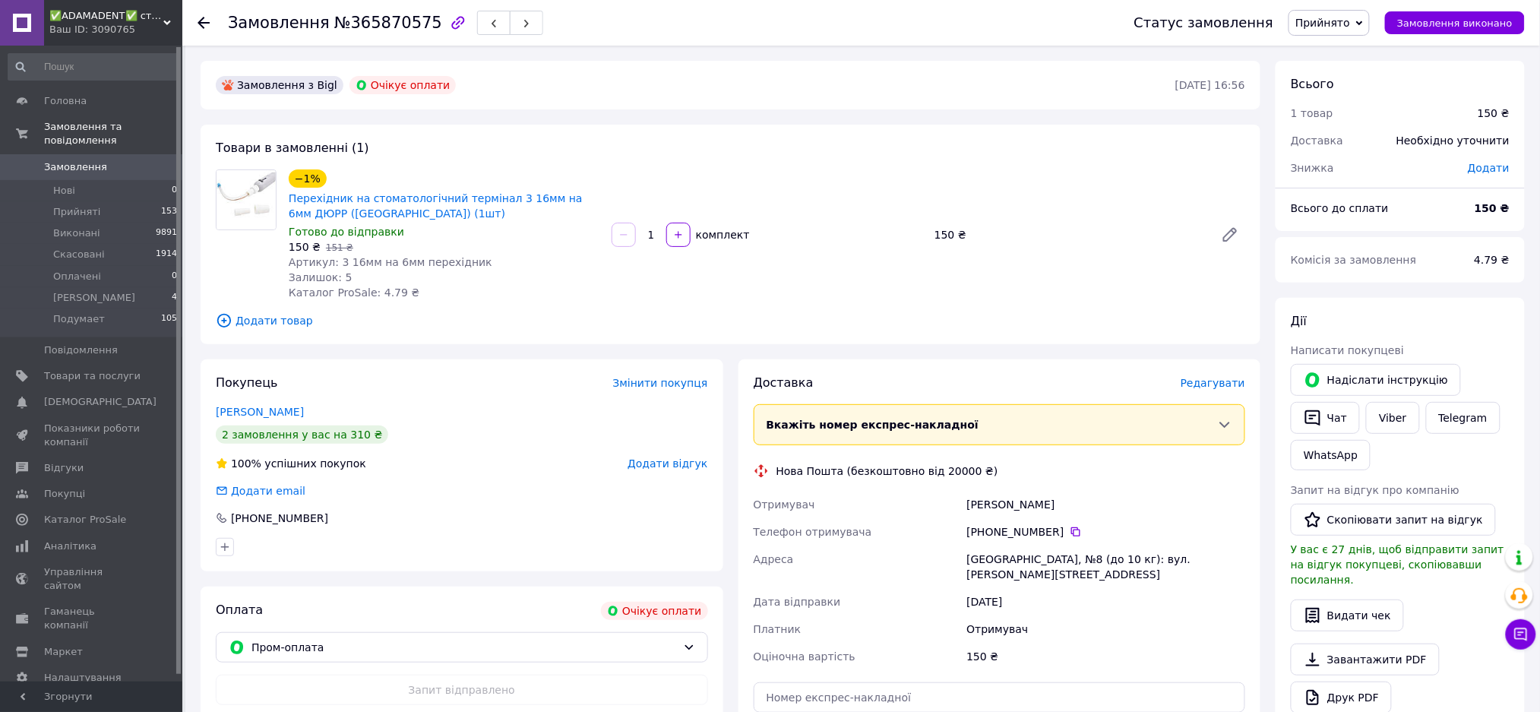
click at [1350, 21] on span "Прийнято" at bounding box center [1322, 23] width 55 height 12
click at [1351, 71] on li "Скасовано" at bounding box center [1337, 76] width 97 height 23
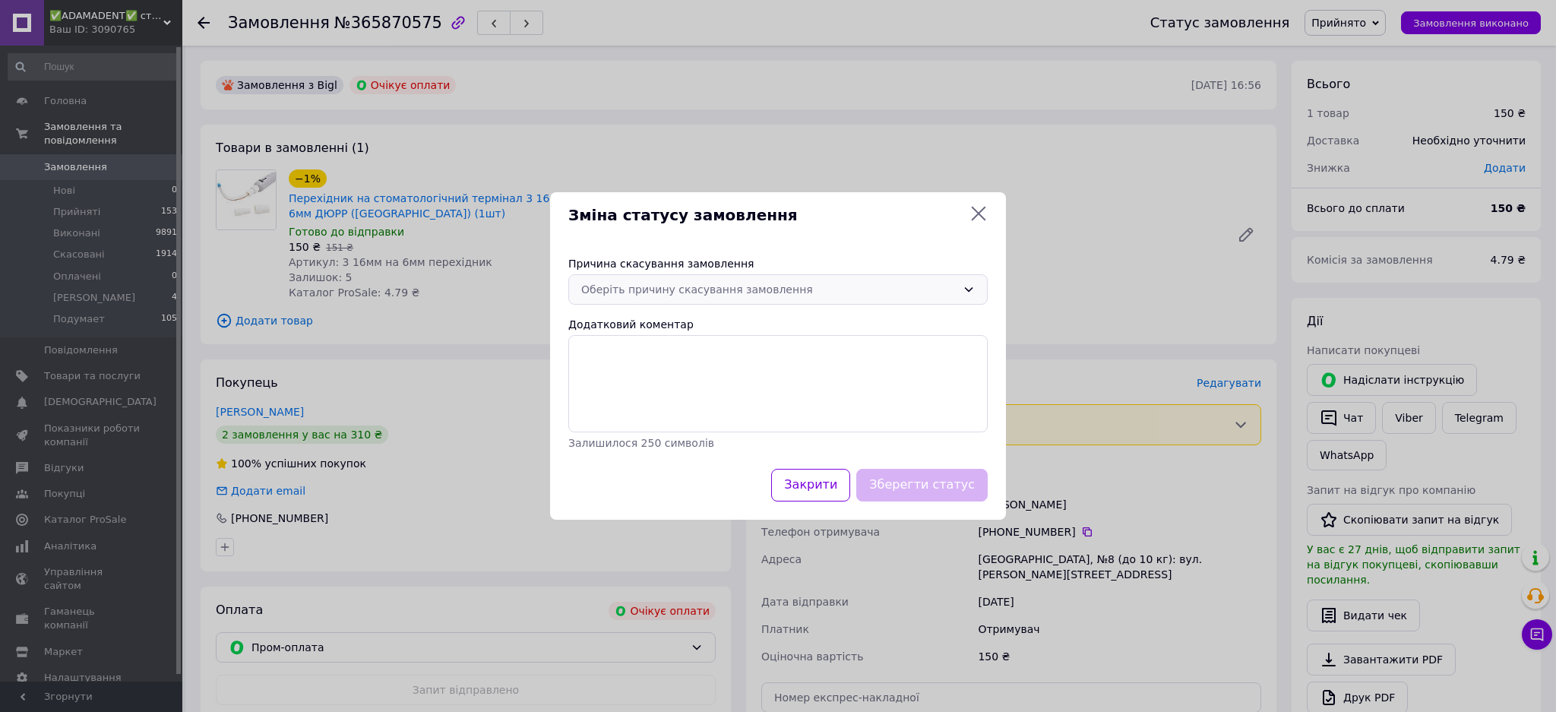
click at [675, 291] on div "Оберіть причину скасування замовлення" at bounding box center [768, 289] width 375 height 17
click at [671, 380] on li "Оплата не надійшла" at bounding box center [778, 377] width 418 height 27
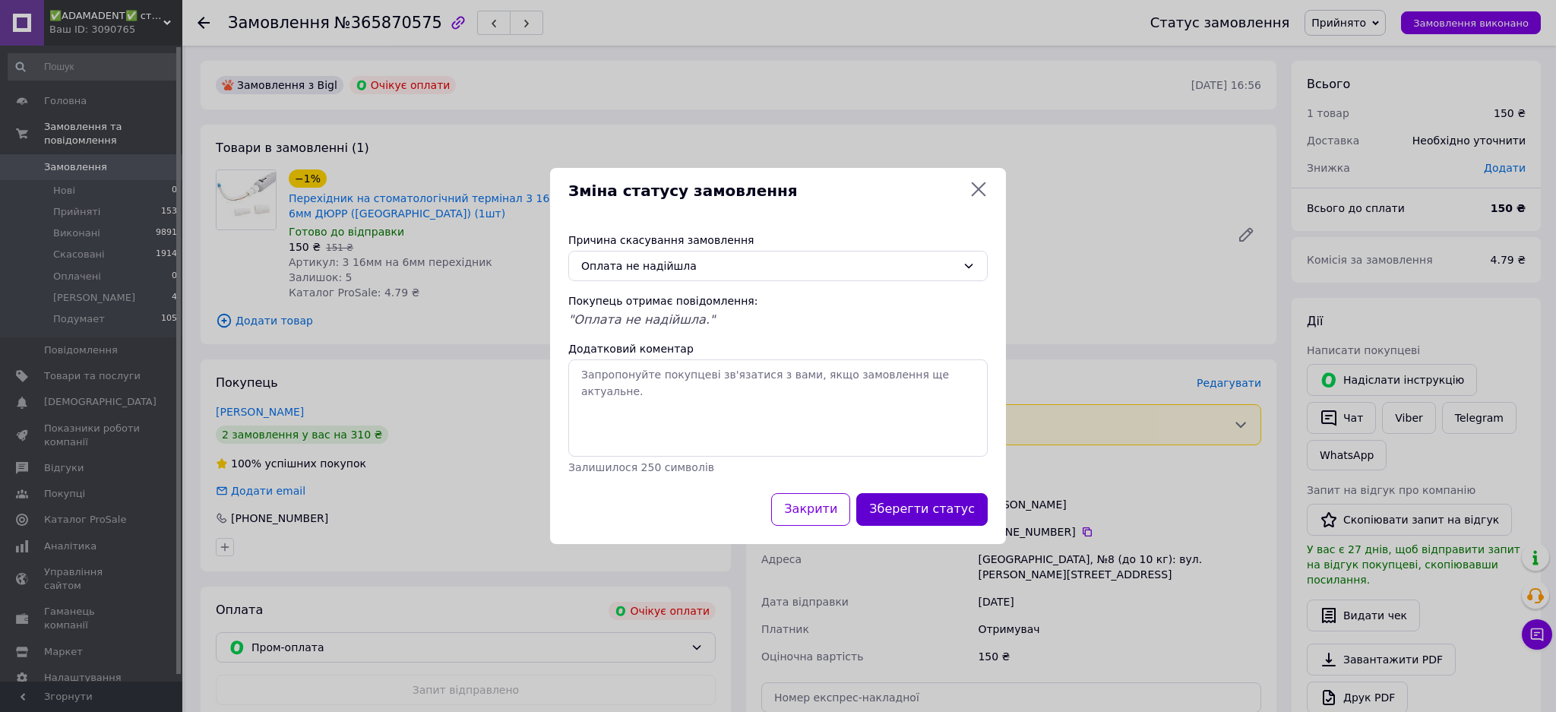
click at [933, 499] on button "Зберегти статус" at bounding box center [921, 509] width 131 height 33
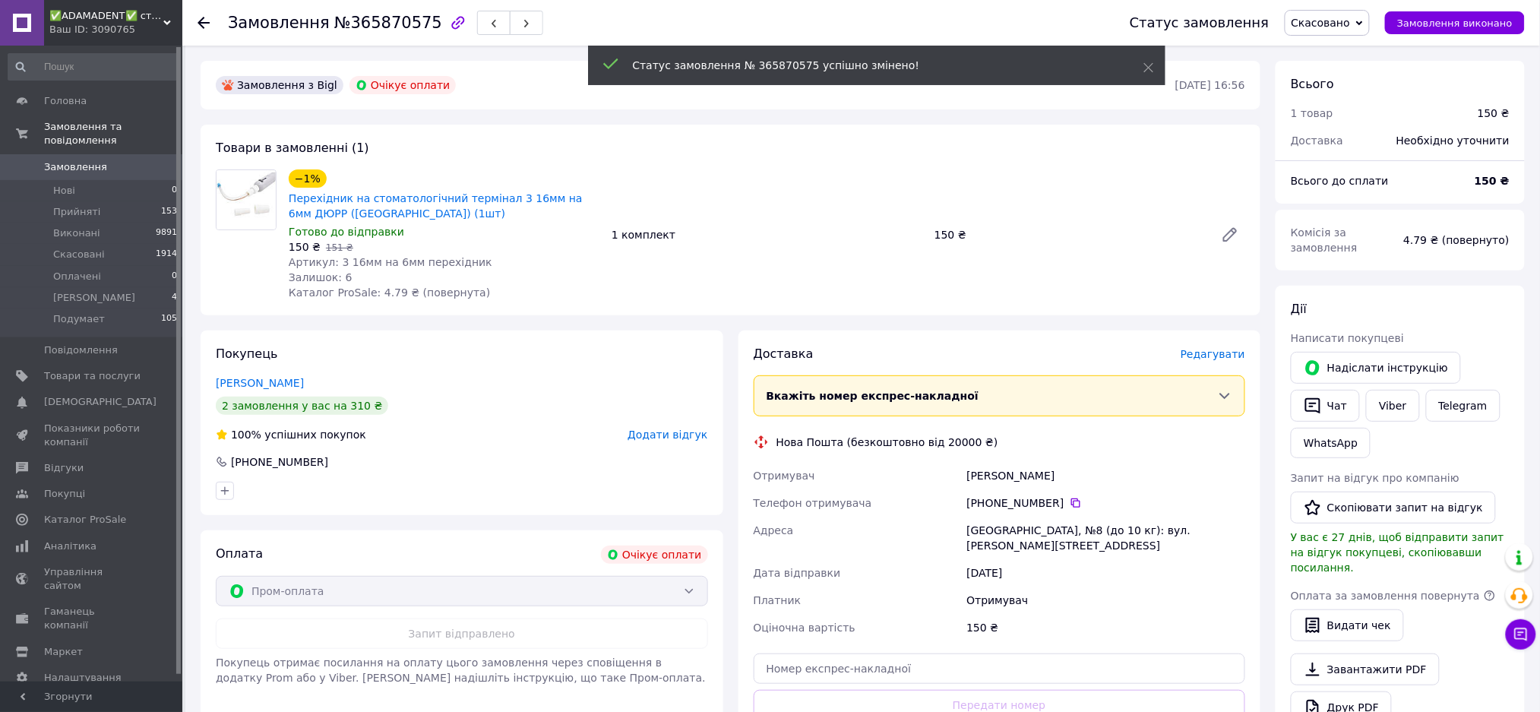
click at [75, 160] on span "Замовлення" at bounding box center [75, 167] width 63 height 14
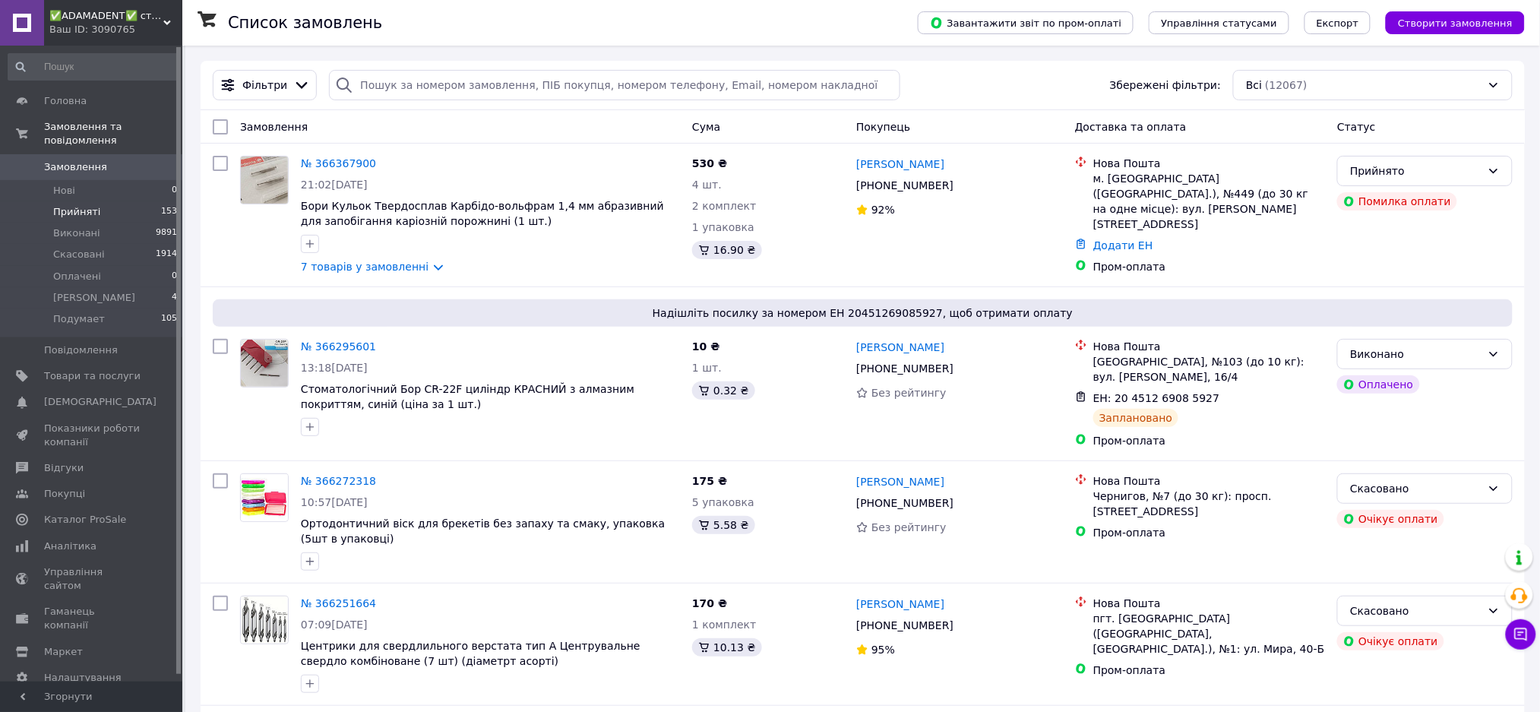
click at [73, 205] on span "Прийняті" at bounding box center [76, 212] width 47 height 14
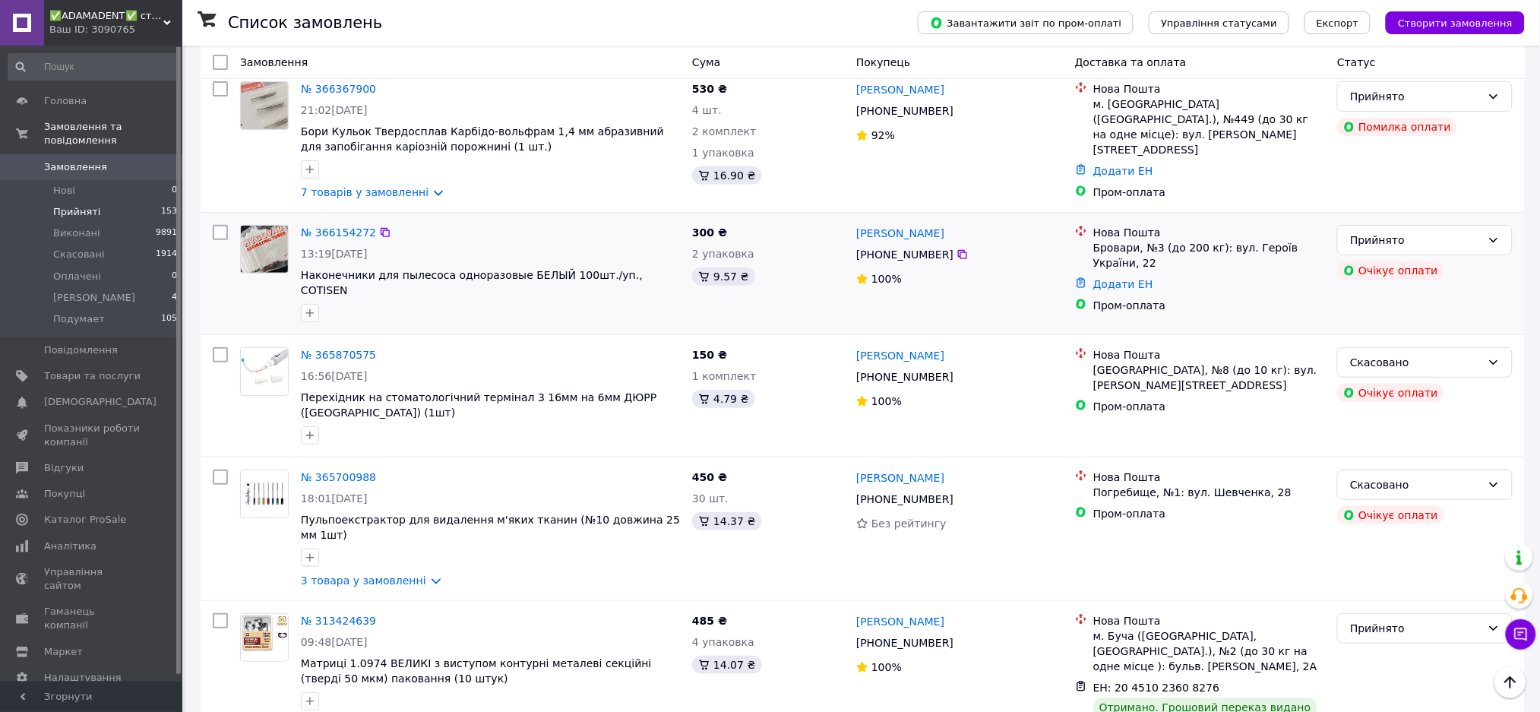
scroll to position [101, 0]
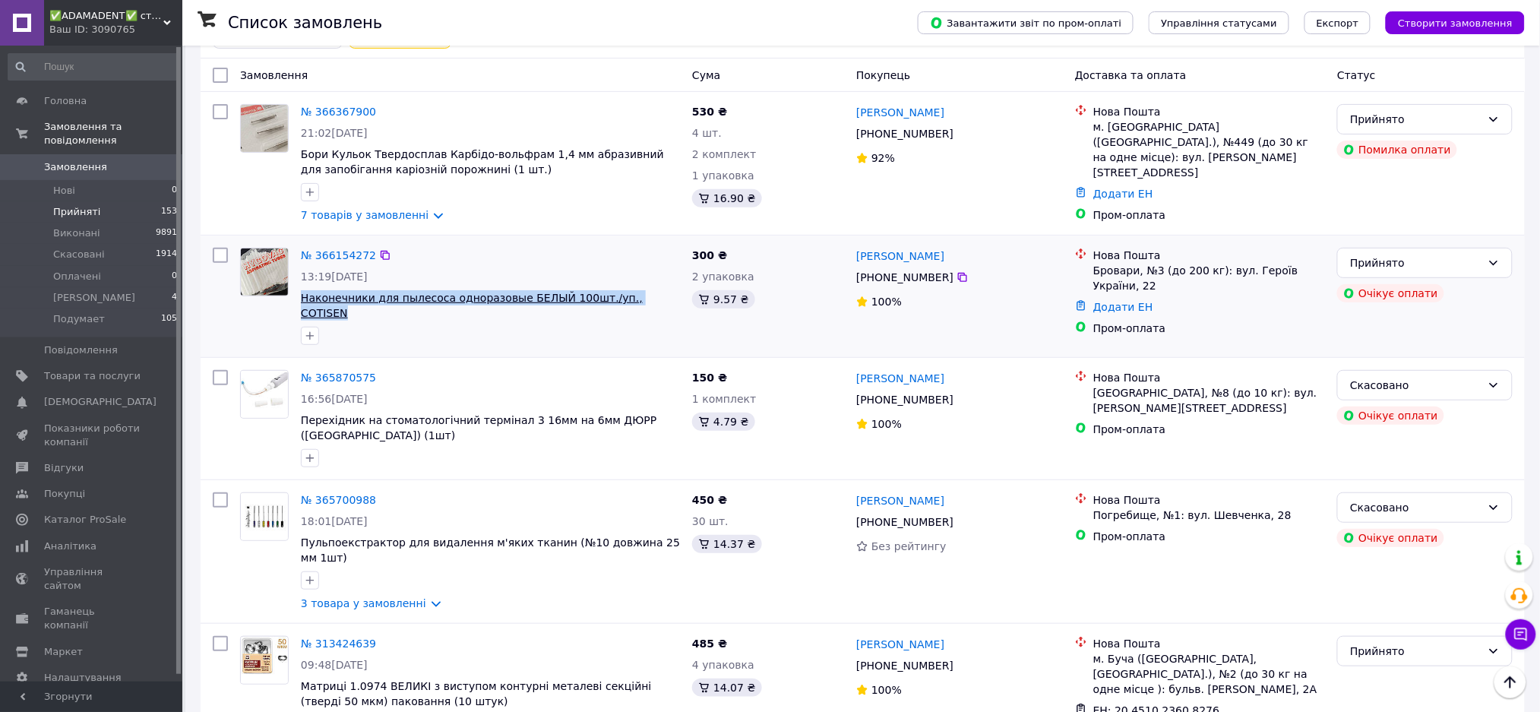
drag, startPoint x: 657, startPoint y: 299, endPoint x: 300, endPoint y: 302, distance: 357.0
click at [301, 302] on span "Наконечники для пылесоса одноразовые БЕЛЫЙ 100шт./уп., COTISEN" at bounding box center [490, 305] width 379 height 30
copy span "Наконечники для пылесоса одноразовые БЕЛЫЙ 100шт./уп., COTISEN"
click at [336, 255] on link "№ 366154272" at bounding box center [338, 255] width 75 height 12
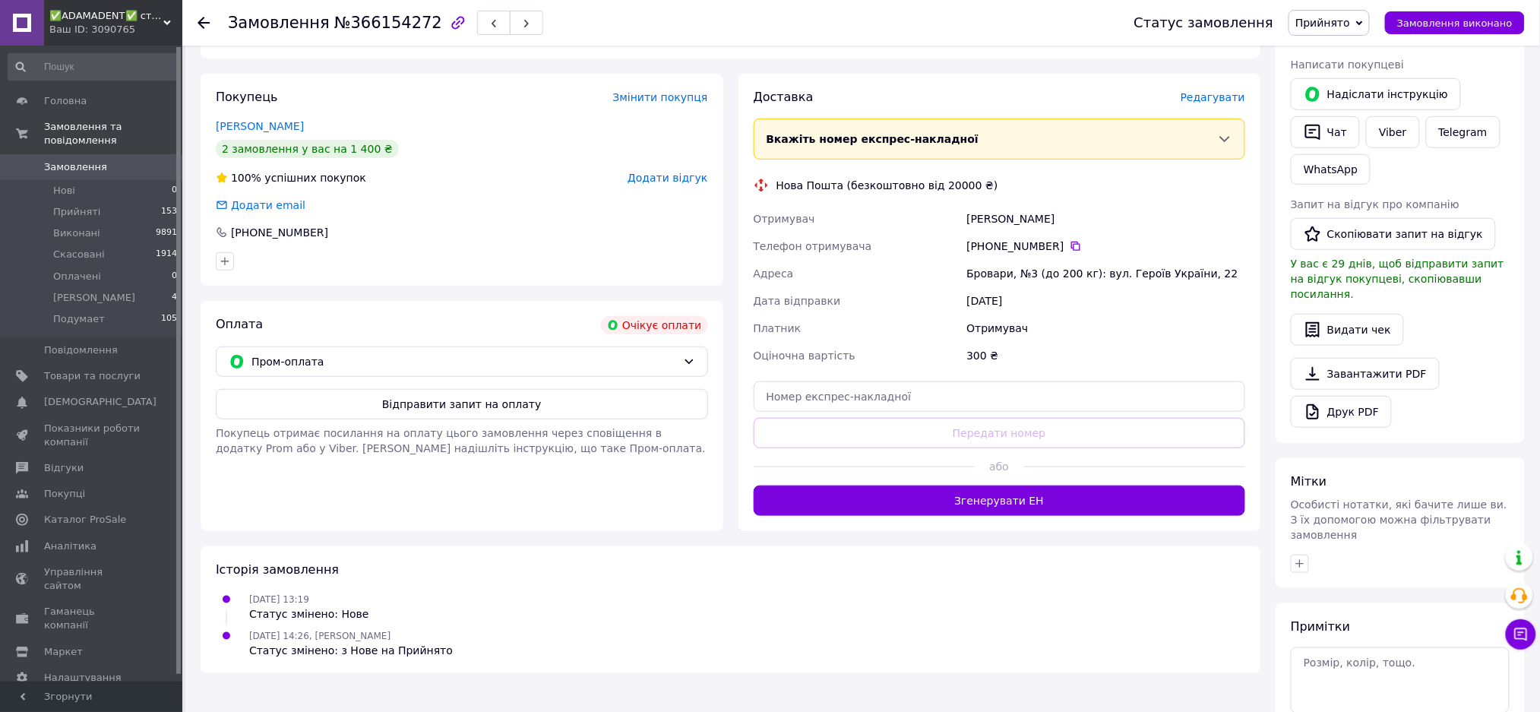
scroll to position [304, 0]
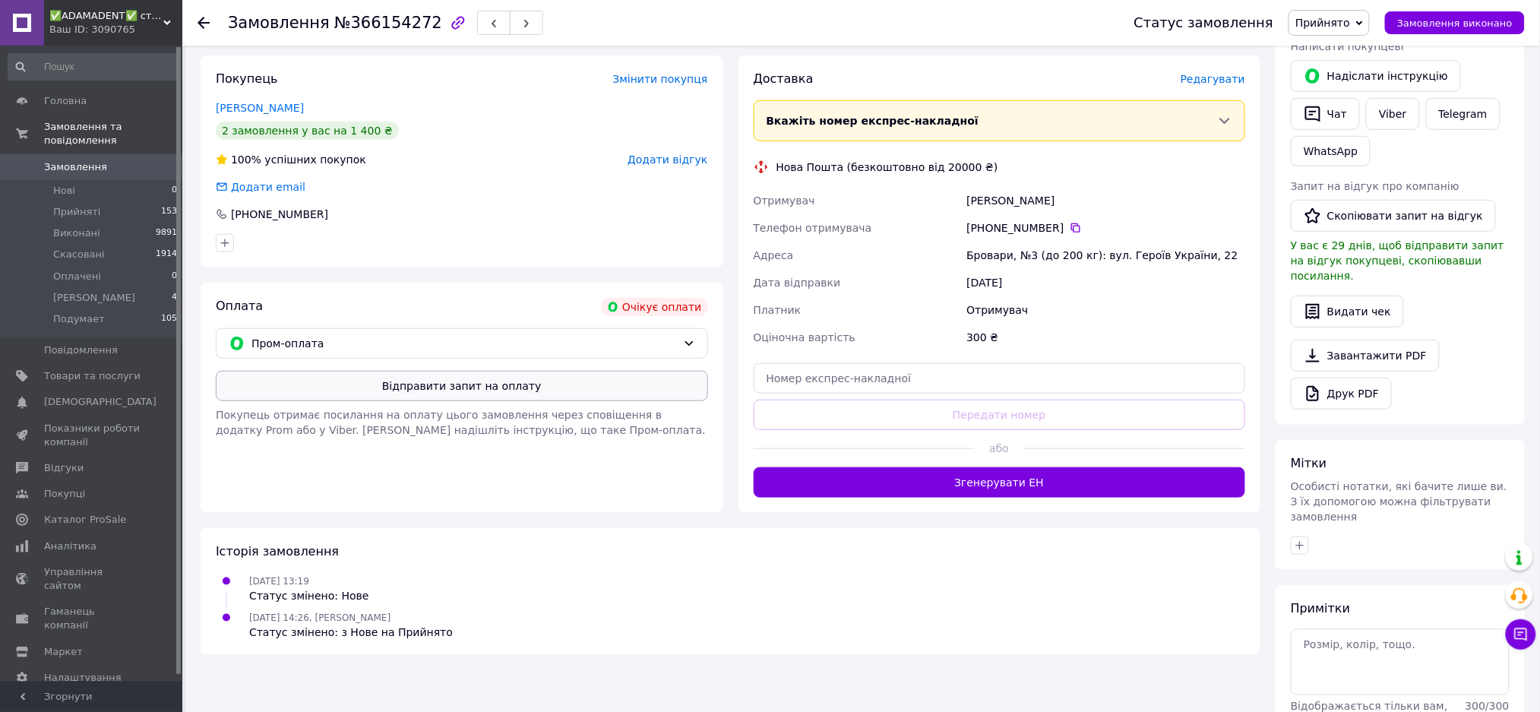
click at [591, 388] on button "Відправити запит на оплату" at bounding box center [462, 386] width 492 height 30
click at [1350, 18] on span "Прийнято" at bounding box center [1322, 23] width 55 height 12
click at [1344, 78] on li "Скасовано" at bounding box center [1337, 76] width 97 height 23
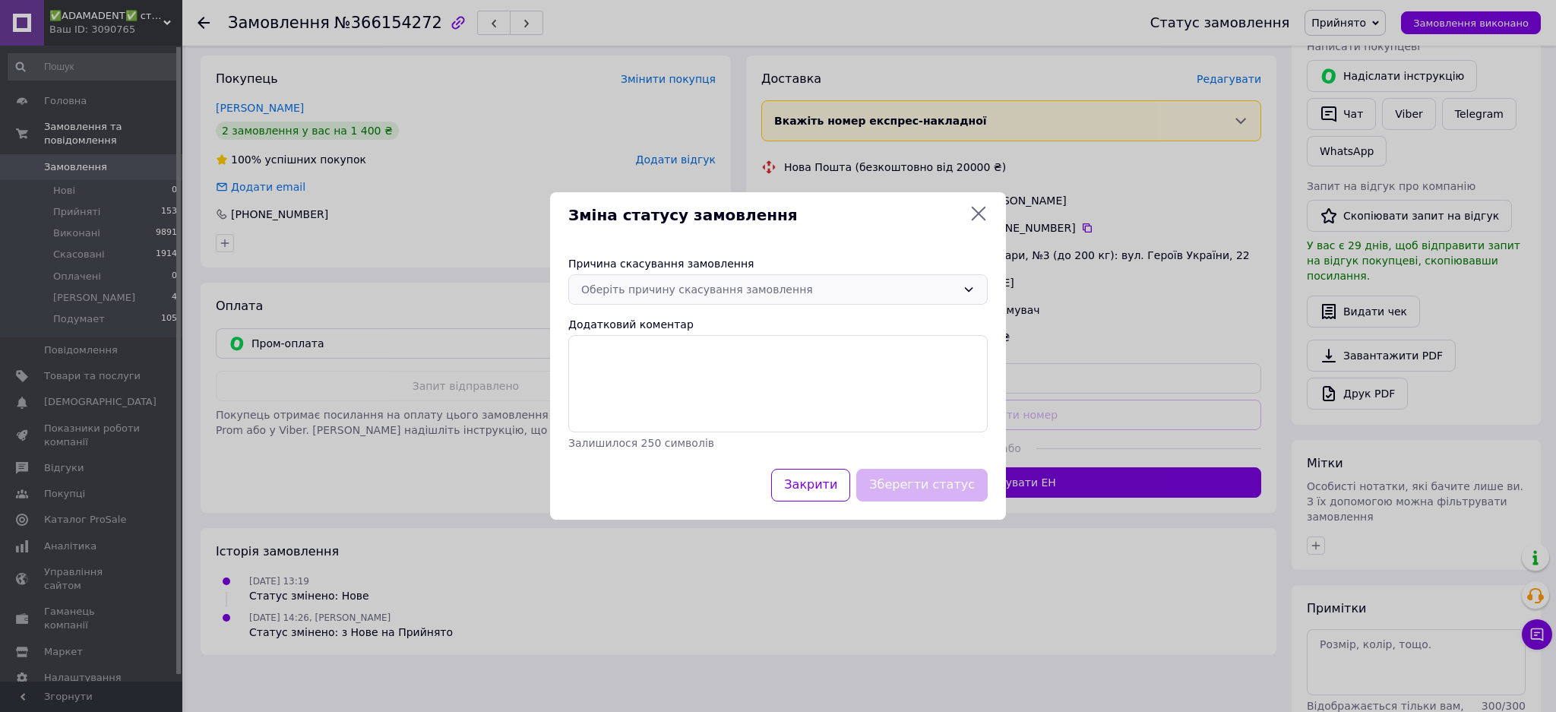
click at [811, 289] on div "Оберіть причину скасування замовлення" at bounding box center [768, 289] width 375 height 17
click at [691, 364] on li "Оплата не надійшла" at bounding box center [778, 377] width 418 height 27
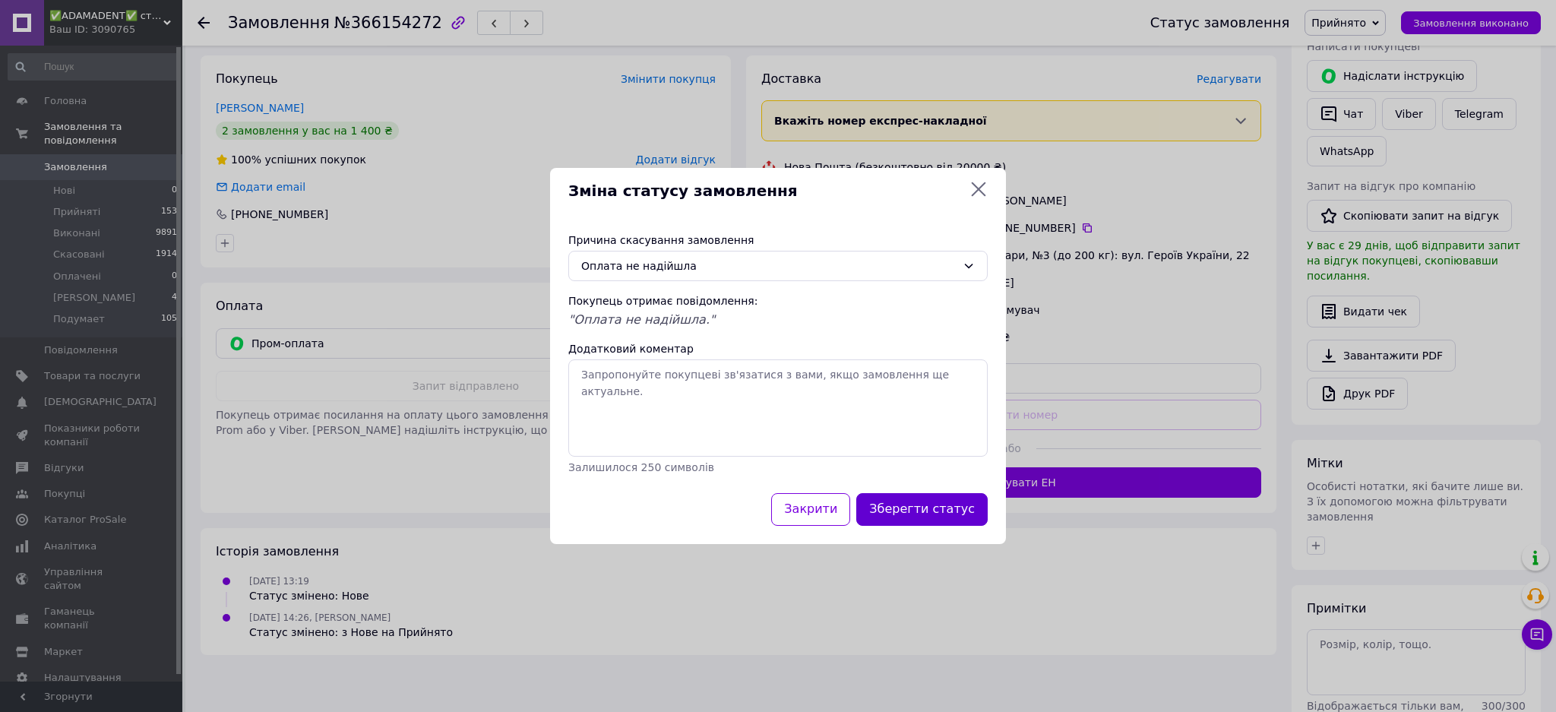
click at [925, 507] on button "Зберегти статус" at bounding box center [921, 509] width 131 height 33
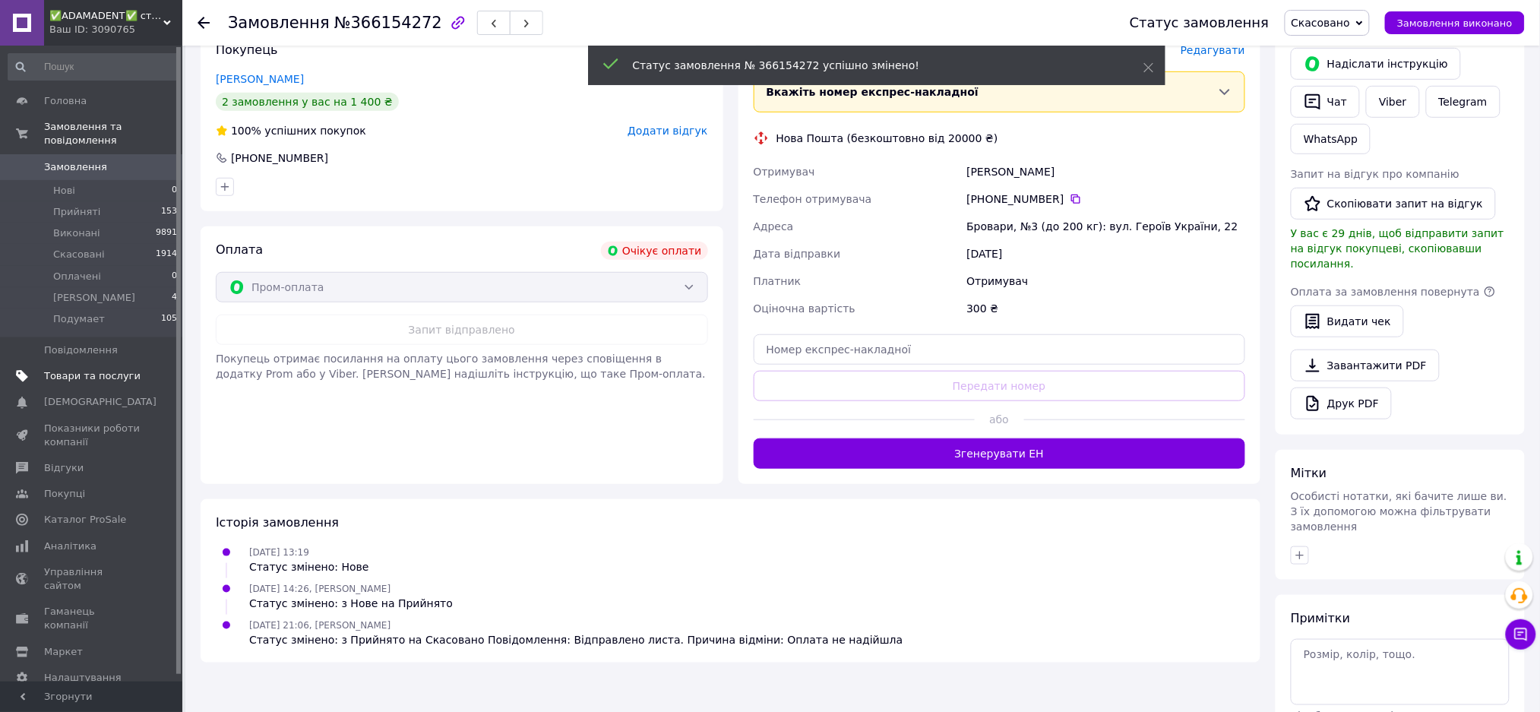
click at [102, 369] on span "Товари та послуги" at bounding box center [92, 376] width 96 height 14
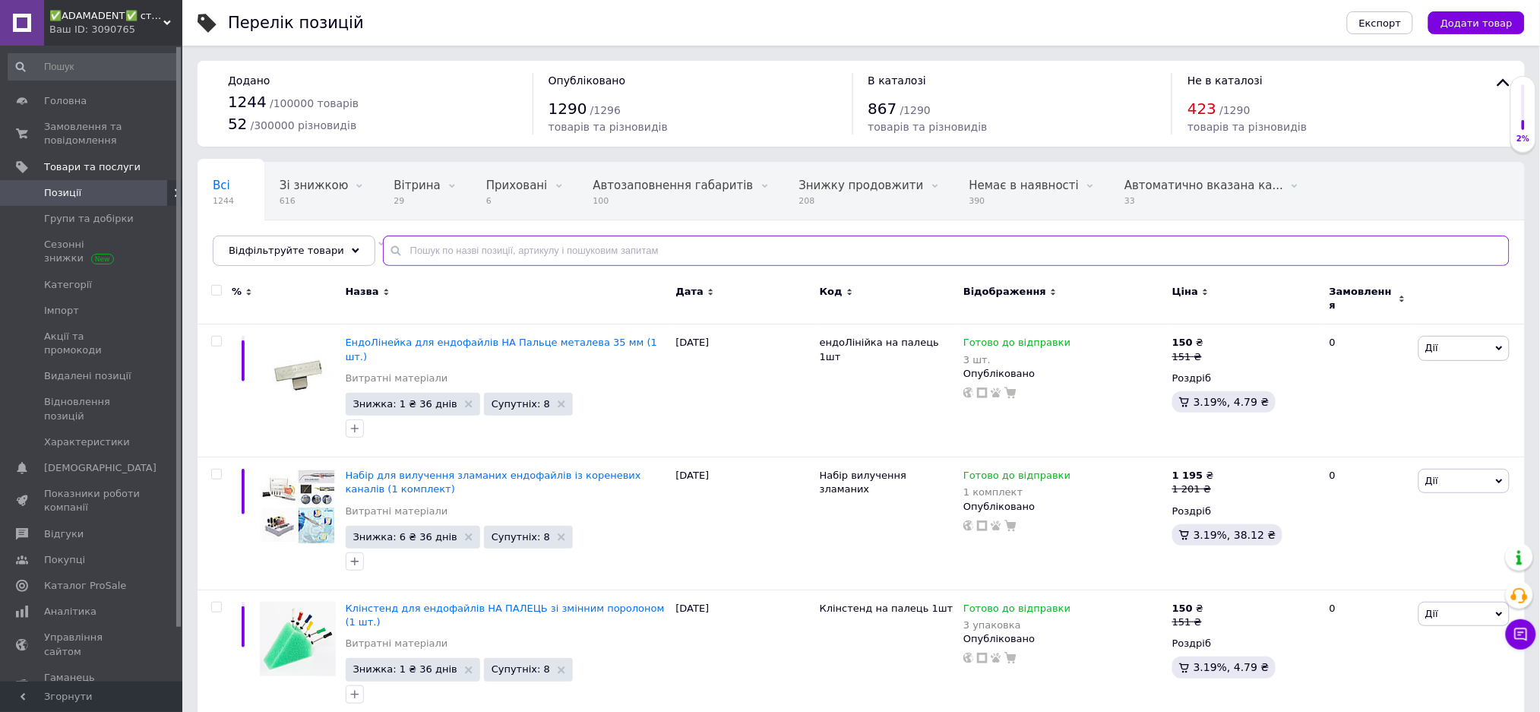
click at [455, 250] on input "text" at bounding box center [946, 250] width 1126 height 30
paste input "Наконечники для пылесоса одноразовые БЕЛЫЙ 100шт./уп., COTISEN"
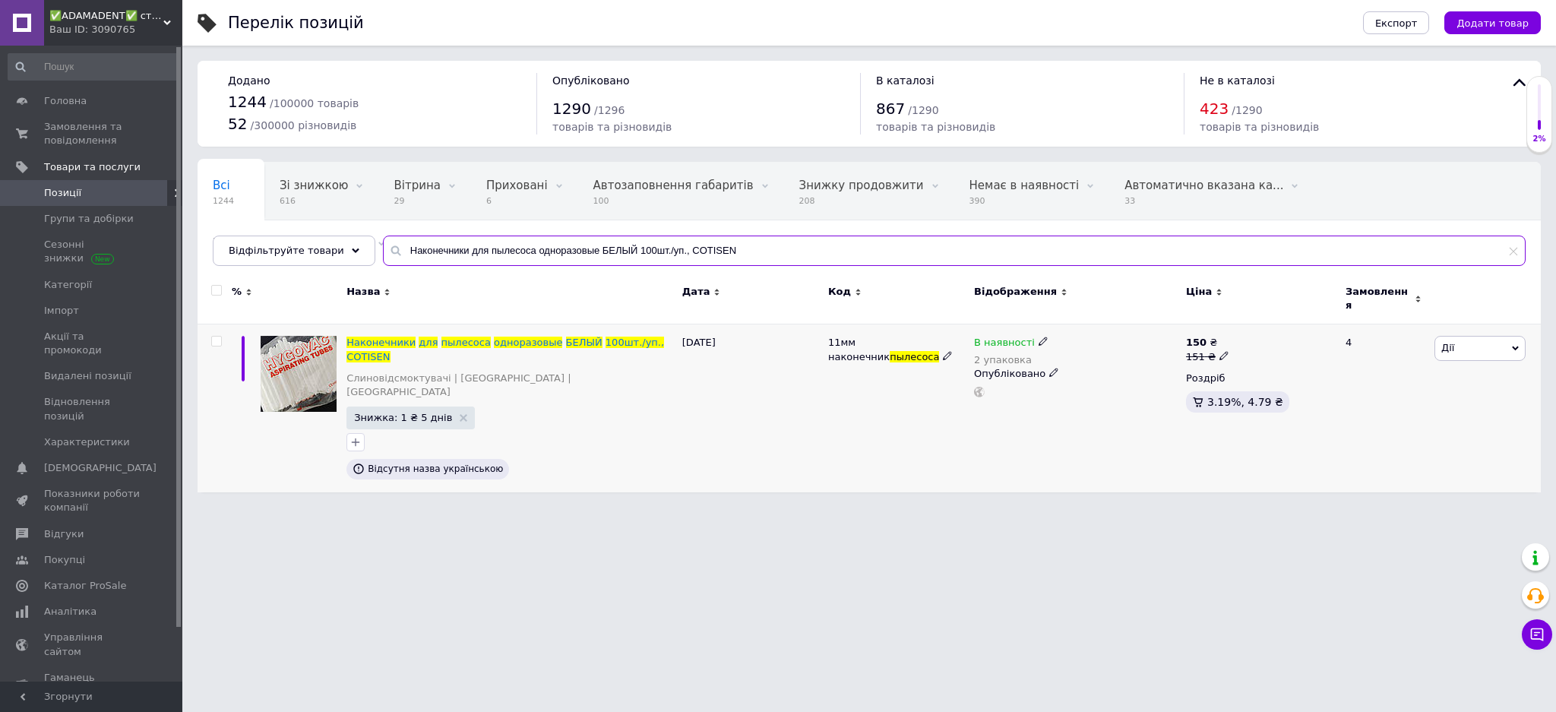
type input "Наконечники для пылесоса одноразовые БЕЛЫЙ 100шт./уп., COTISEN"
click at [1038, 336] on icon at bounding box center [1042, 340] width 9 height 9
click at [1111, 355] on li "Немає в наявності" at bounding box center [1126, 362] width 144 height 21
click at [1099, 374] on input "2" at bounding box center [1110, 389] width 115 height 30
click at [1041, 507] on html "✅ADAMADENT✅ стоматологічний інтернет-магазин зуботехнічних та косметологічних м…" at bounding box center [778, 253] width 1556 height 507
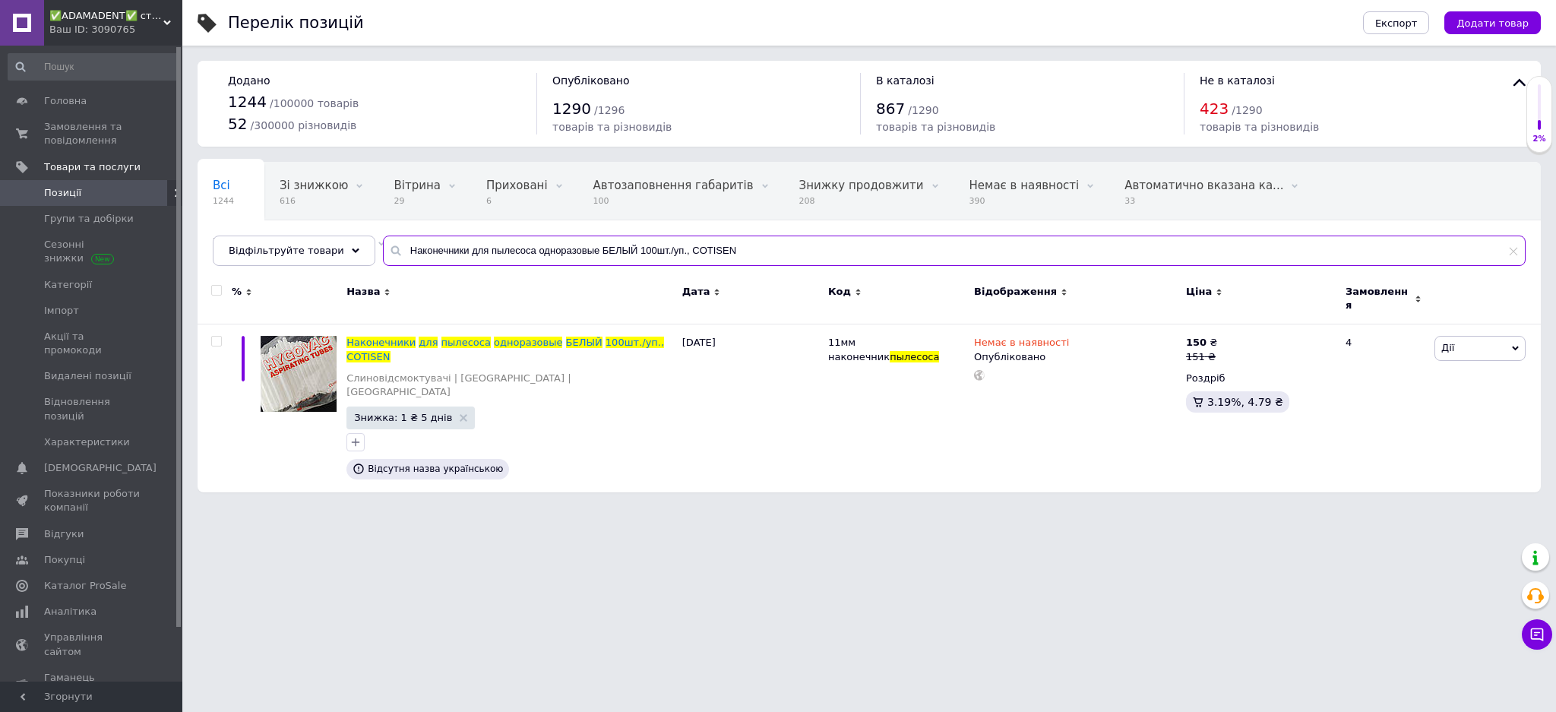
drag, startPoint x: 754, startPoint y: 251, endPoint x: 529, endPoint y: 254, distance: 225.6
click at [529, 254] on input "Наконечники для пылесоса одноразовые БЕЛЫЙ 100шт./уп., COTISEN" at bounding box center [954, 250] width 1142 height 30
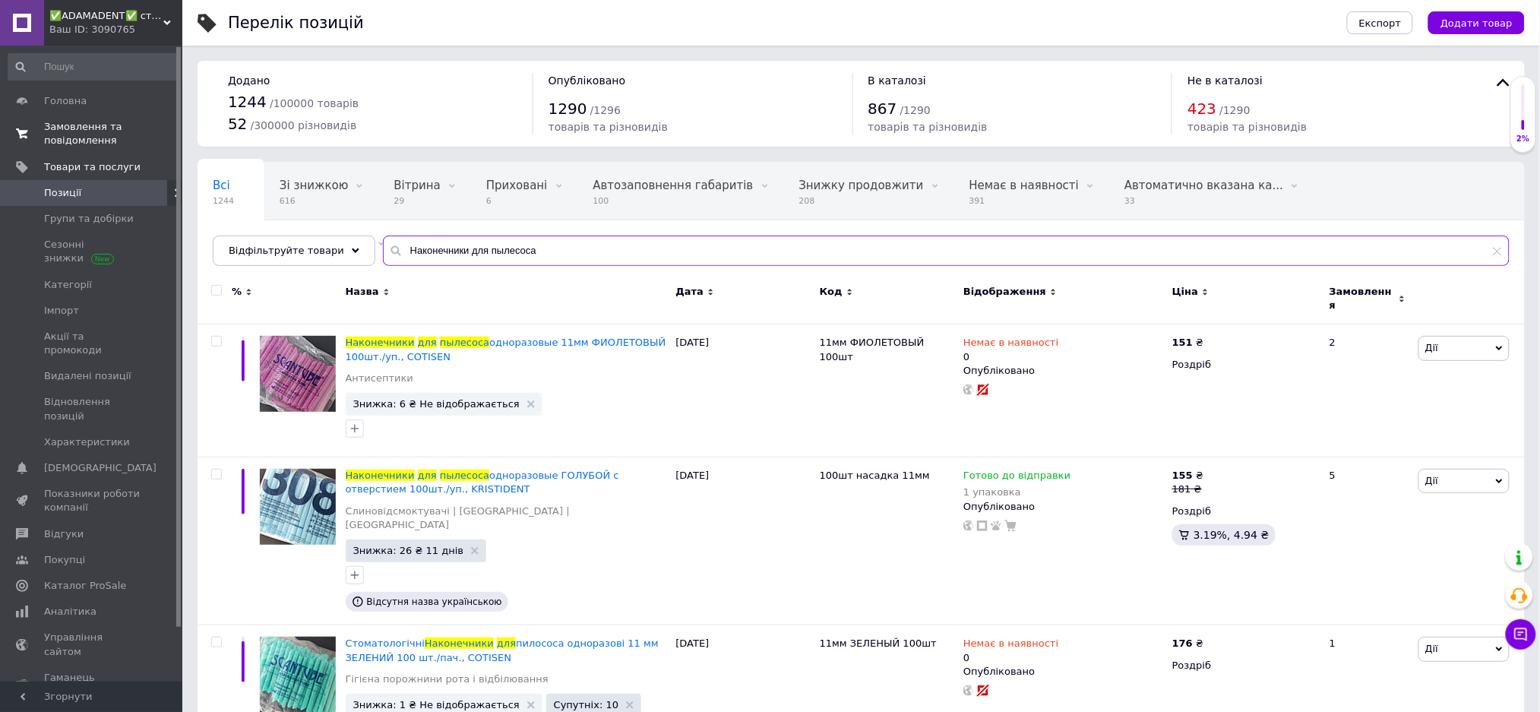
type input "Наконечники для пылесоса"
click at [69, 144] on span "Замовлення та повідомлення" at bounding box center [92, 133] width 96 height 27
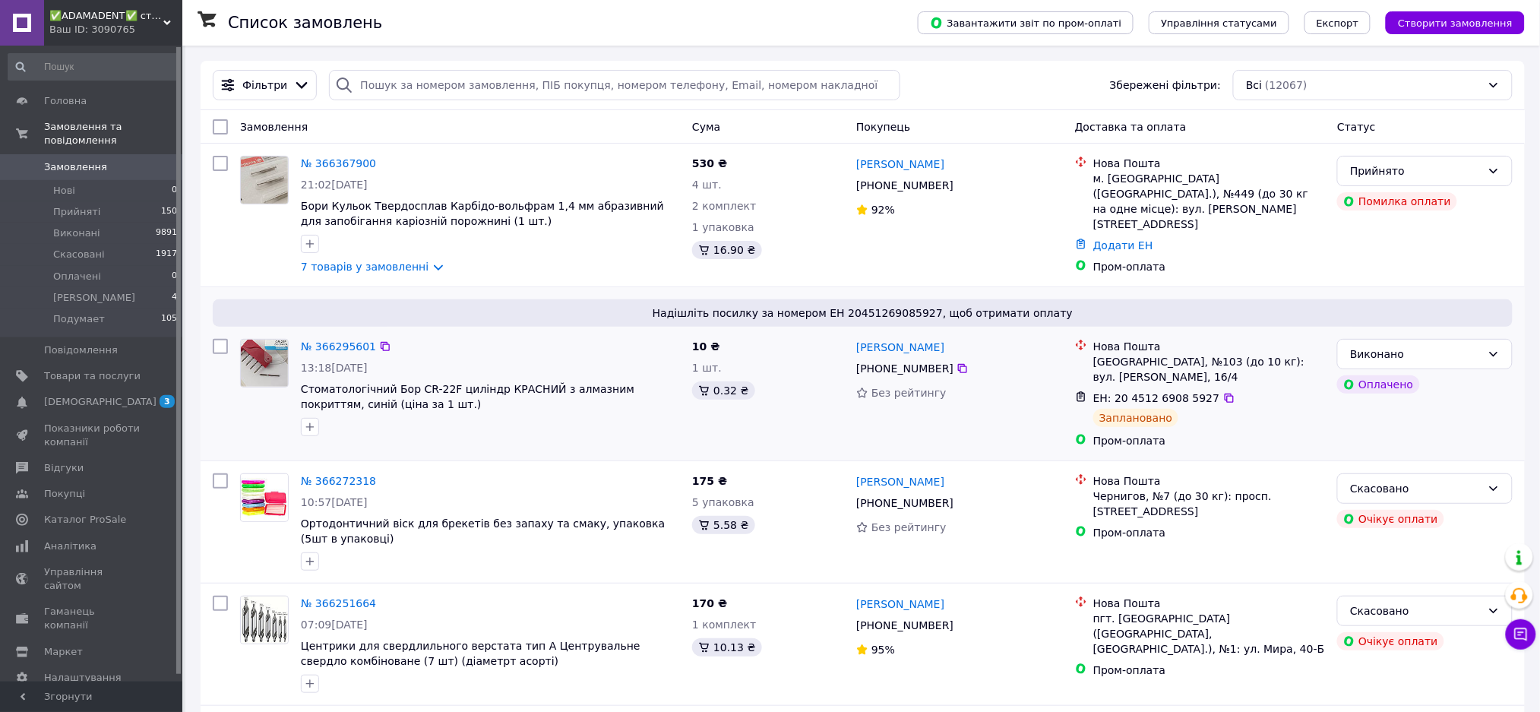
scroll to position [2172, 0]
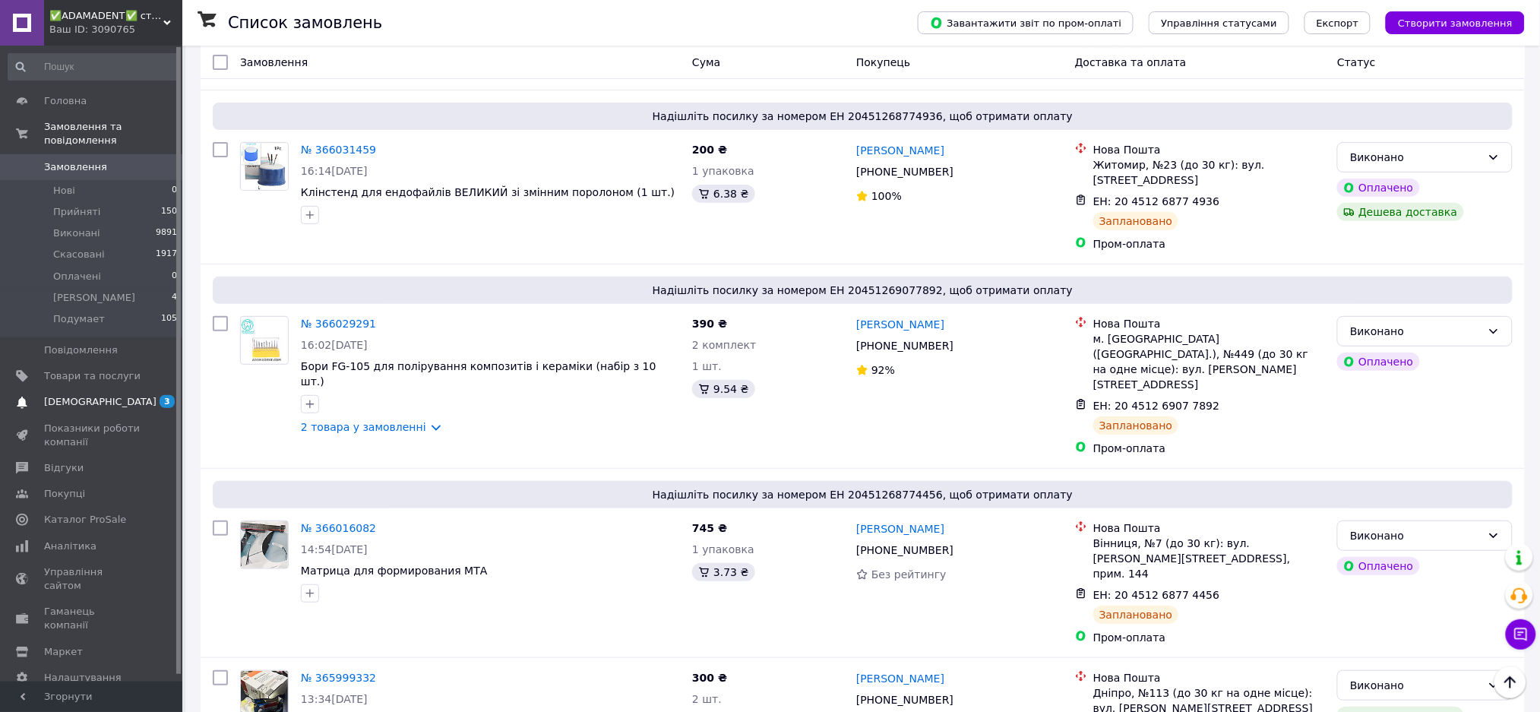
click at [91, 395] on span "[DEMOGRAPHIC_DATA]" at bounding box center [100, 402] width 112 height 14
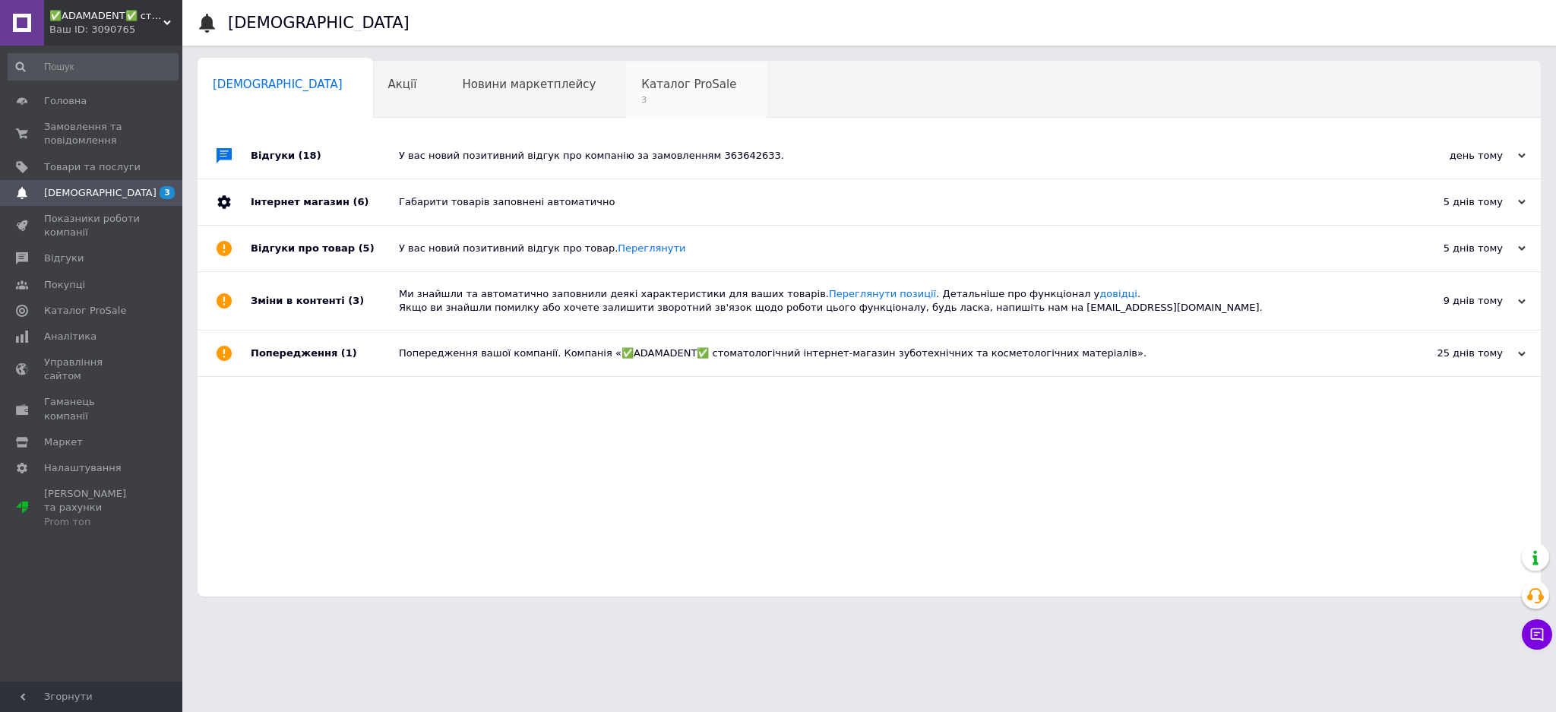
click at [641, 102] on span "3" at bounding box center [688, 99] width 95 height 11
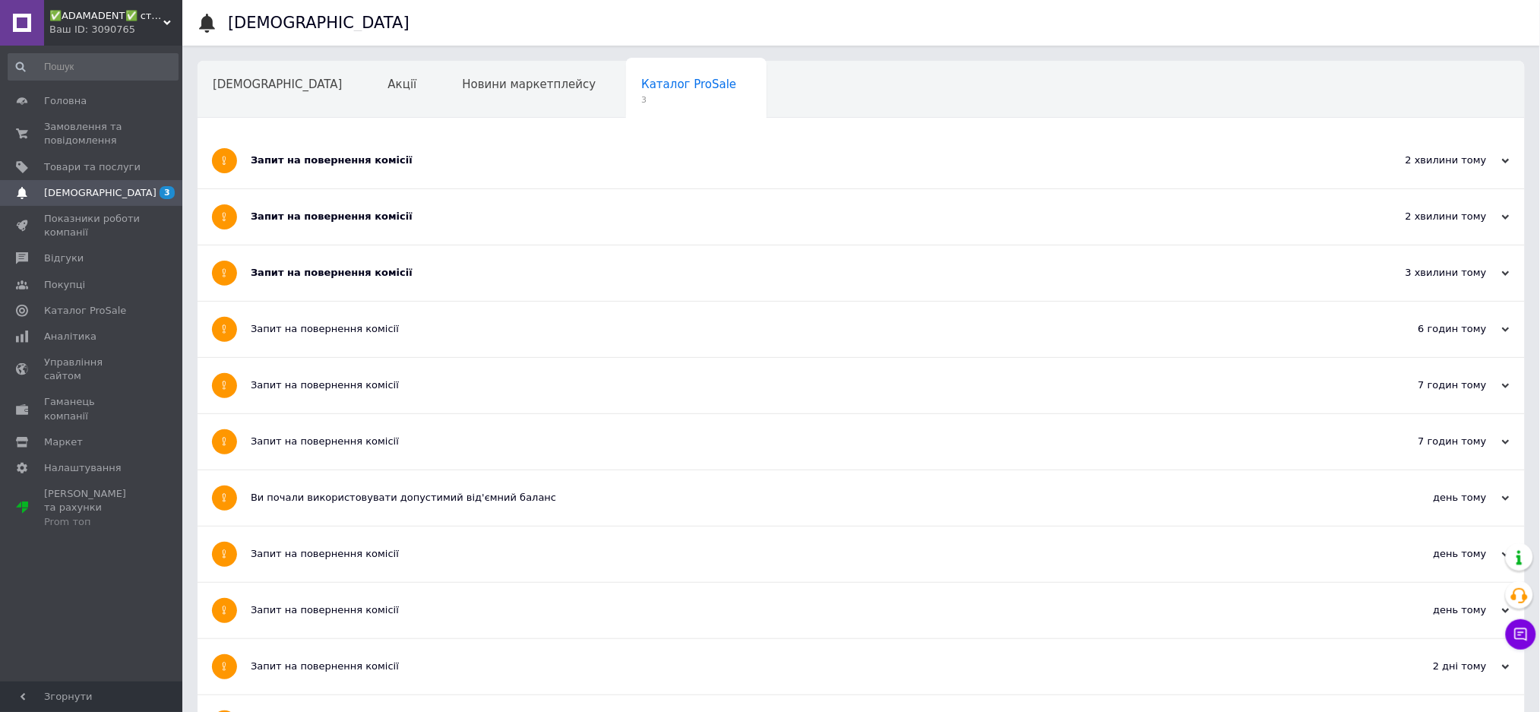
click at [341, 266] on div "Запит на повернення комісії" at bounding box center [804, 273] width 1107 height 14
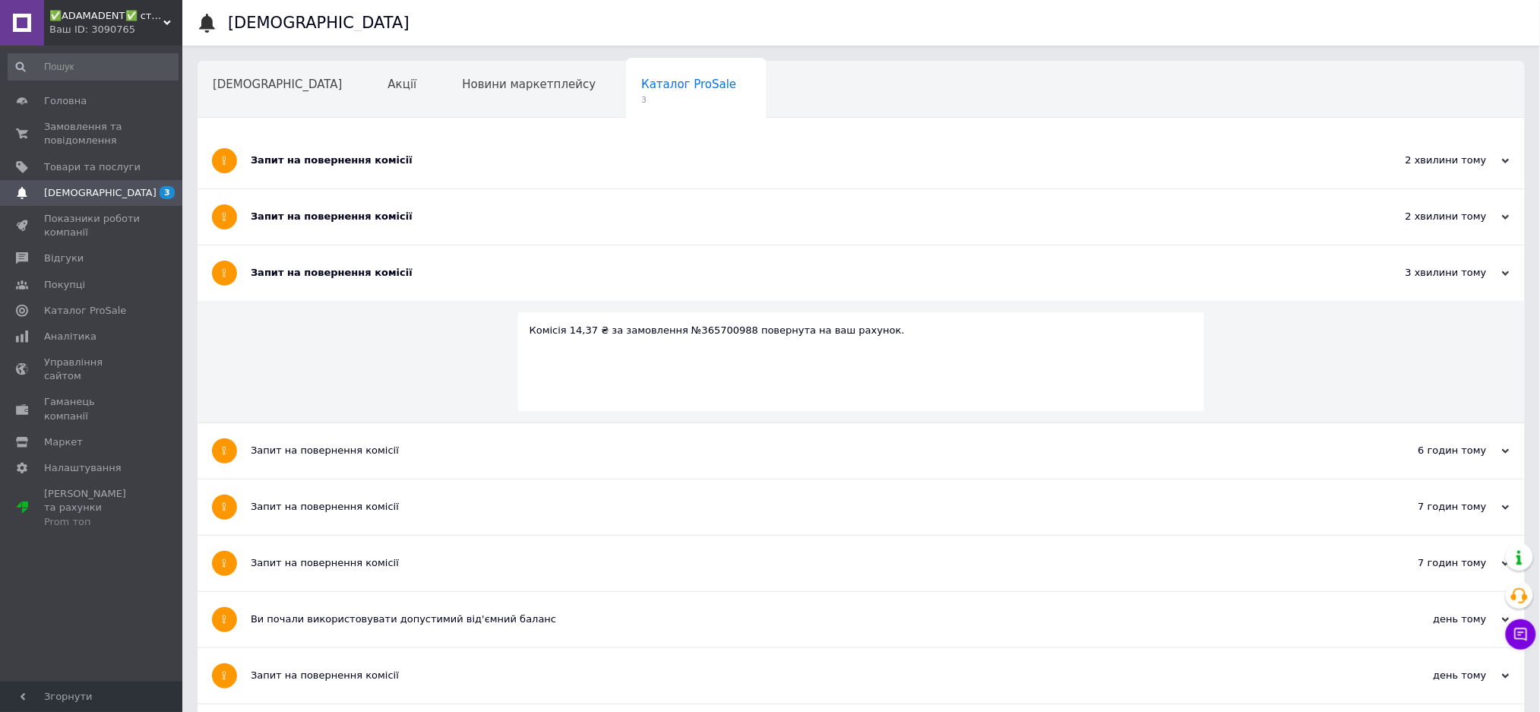
click at [337, 220] on div "Запит на повернення комісії" at bounding box center [804, 217] width 1107 height 14
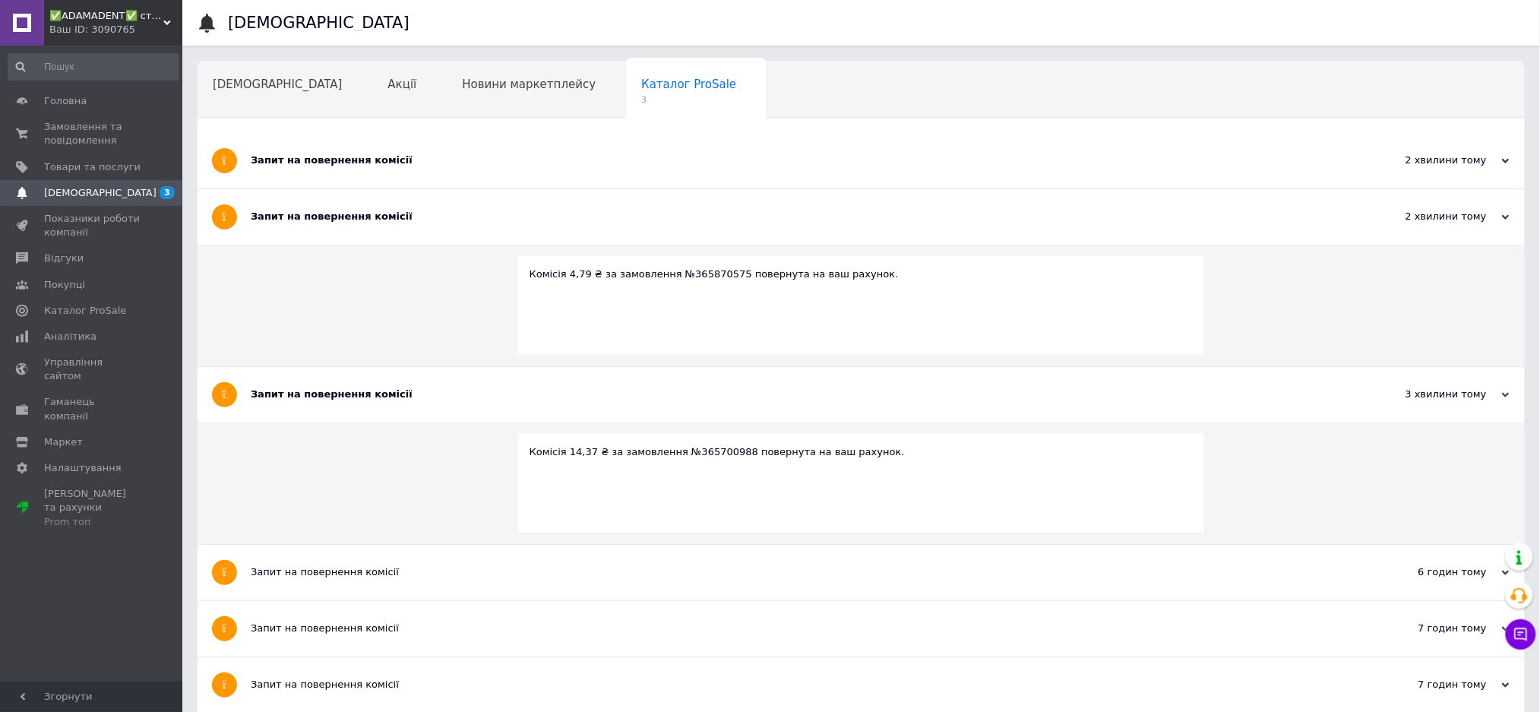
click at [339, 156] on div "Запит на повернення комісії" at bounding box center [804, 160] width 1107 height 14
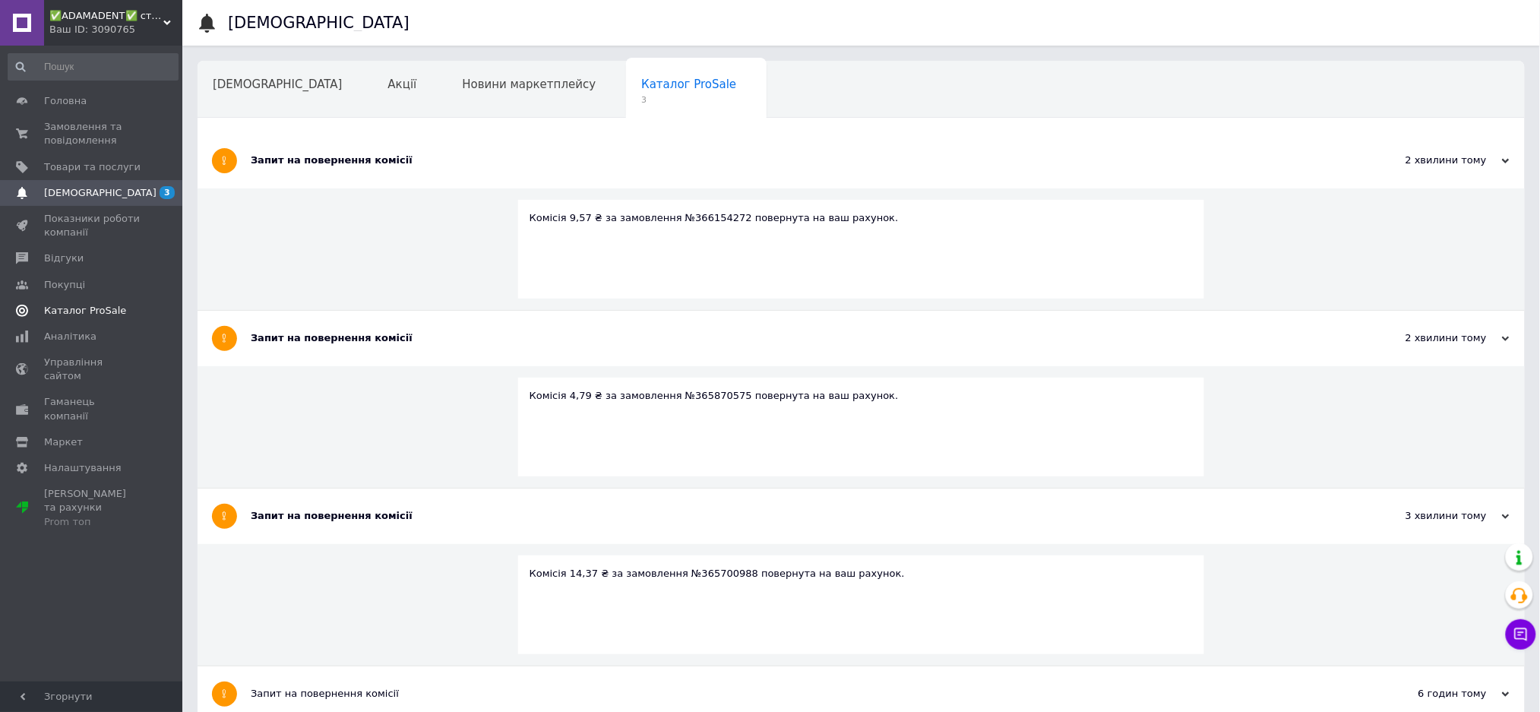
click at [84, 299] on link "Каталог ProSale" at bounding box center [93, 311] width 186 height 26
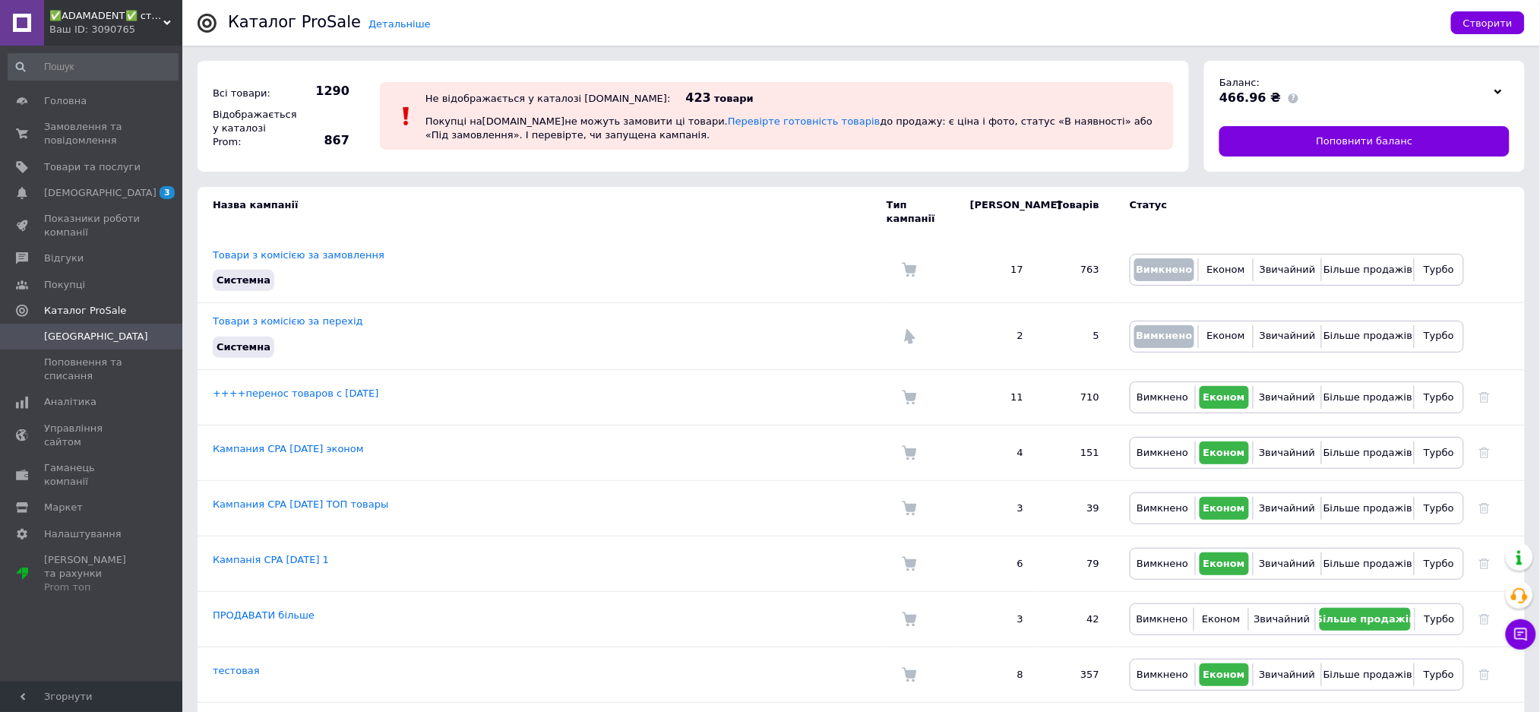
click at [1495, 91] on icon at bounding box center [1498, 92] width 8 height 8
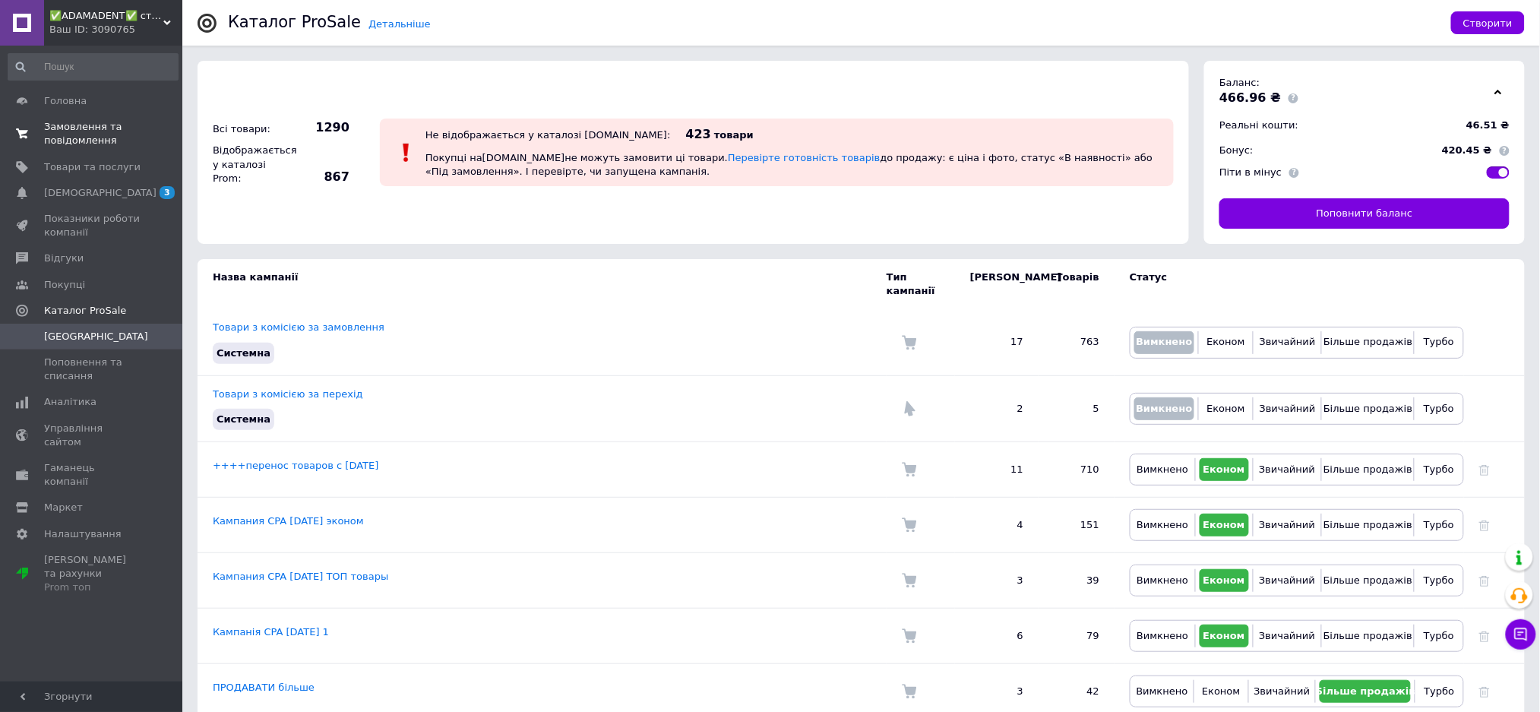
click at [88, 134] on span "Замовлення та повідомлення" at bounding box center [92, 133] width 96 height 27
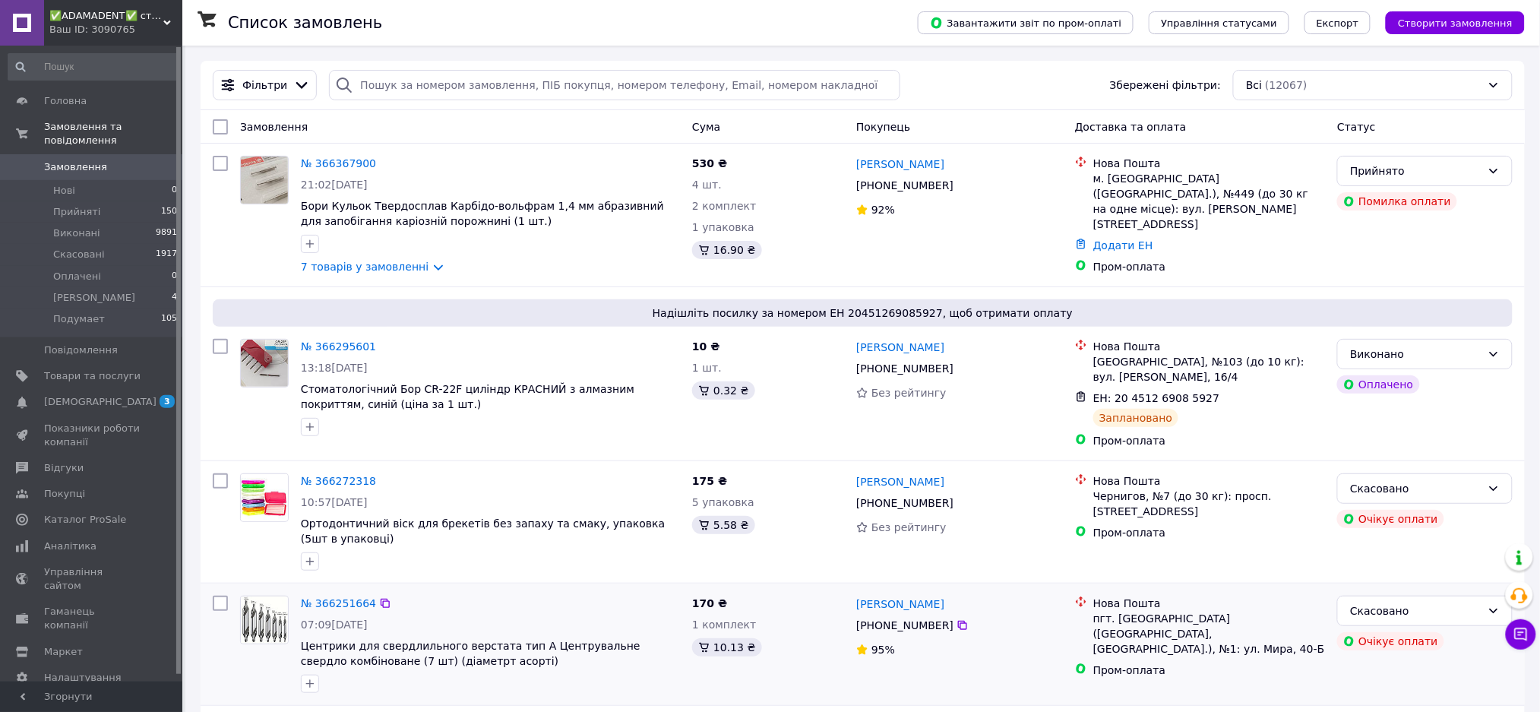
scroll to position [2172, 0]
